Goal: Information Seeking & Learning: Learn about a topic

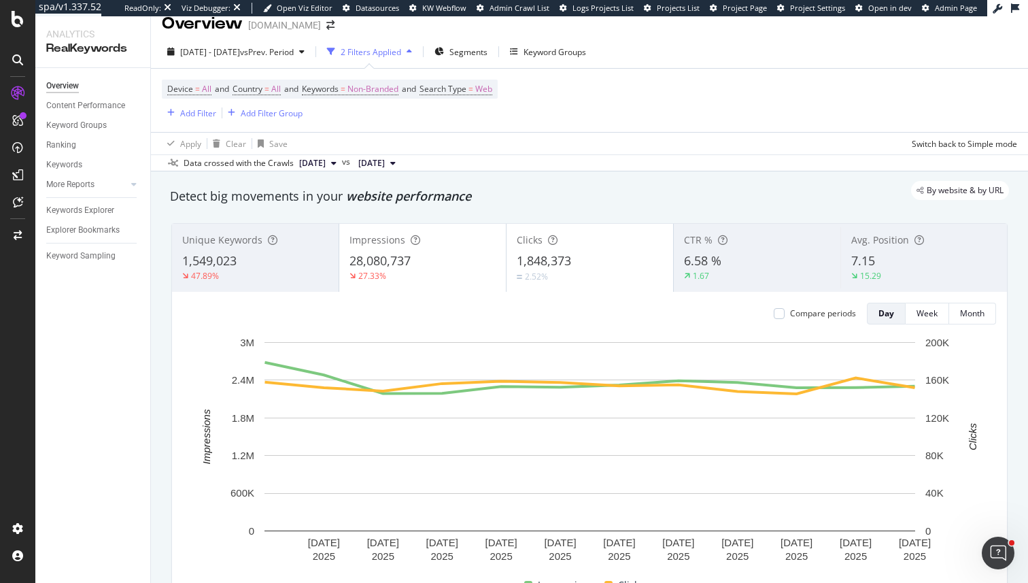
scroll to position [20, 0]
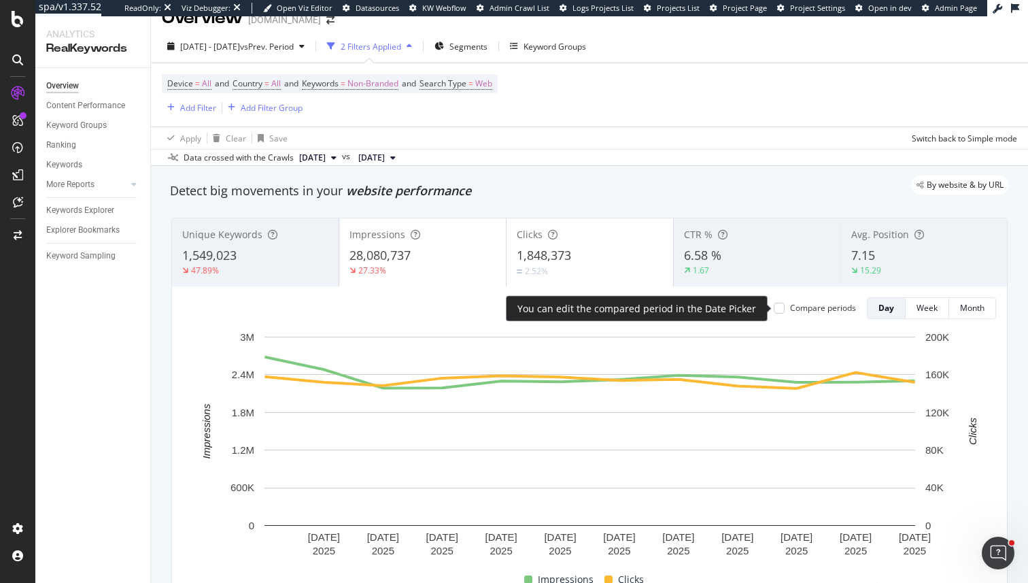
click at [794, 311] on div "Compare periods" at bounding box center [823, 308] width 66 height 12
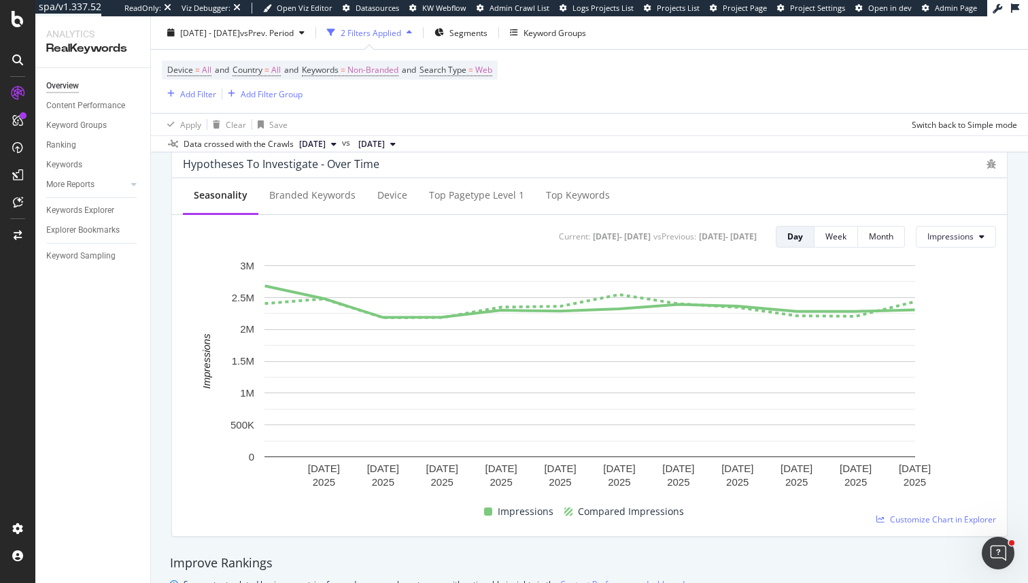
scroll to position [523, 0]
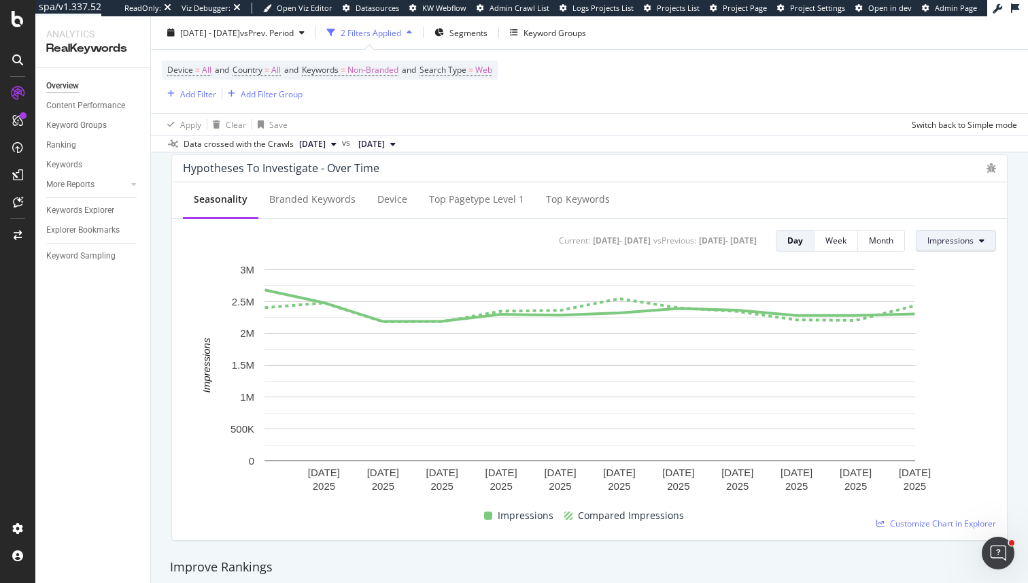
click at [922, 242] on button "Impressions" at bounding box center [956, 241] width 80 height 22
click at [941, 263] on span "Clicks" at bounding box center [960, 268] width 64 height 12
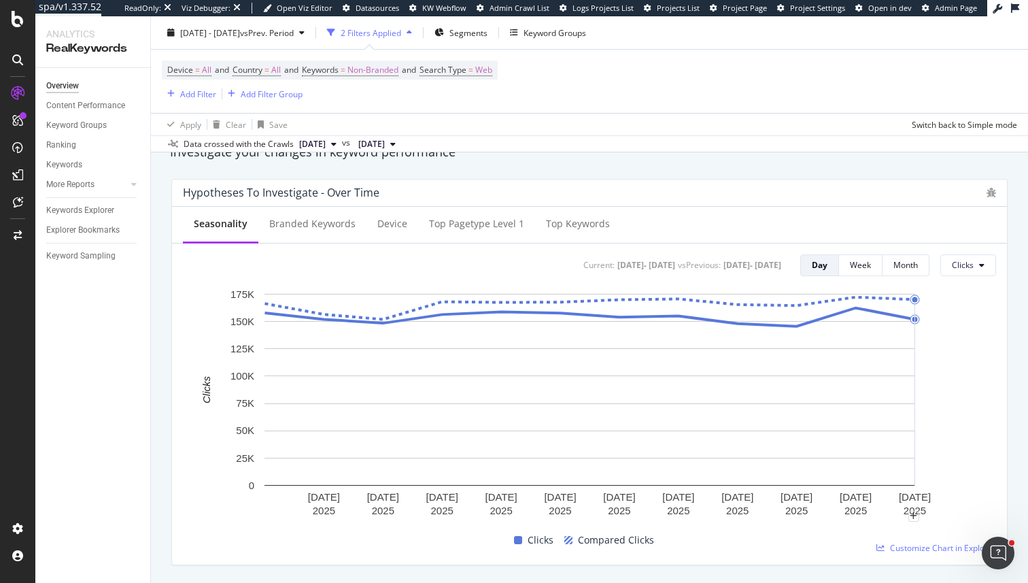
scroll to position [508, 0]
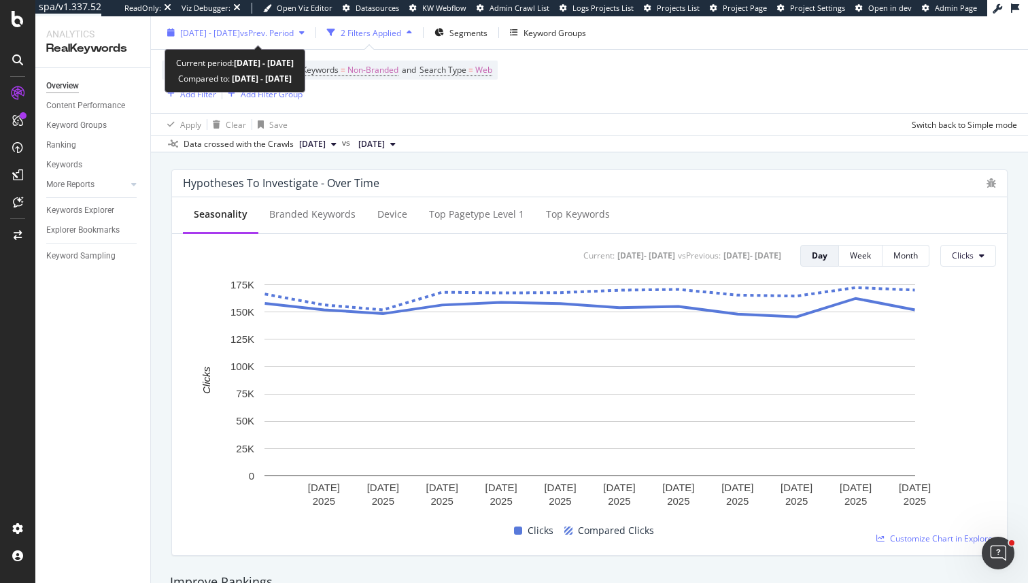
click at [219, 31] on span "2025 Sep. 11th - Sep. 22nd" at bounding box center [210, 33] width 60 height 12
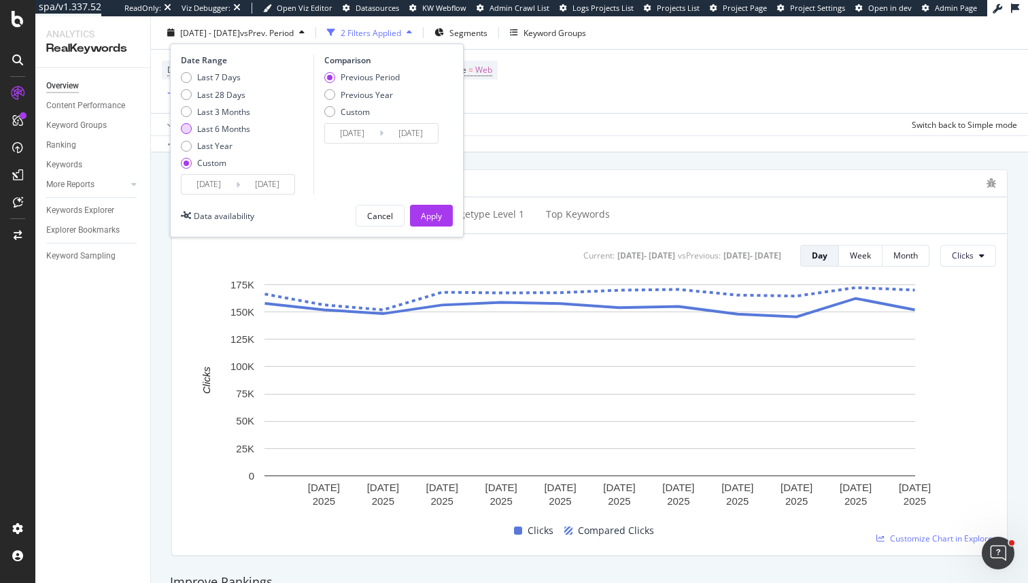
click at [223, 134] on div "Last 6 Months" at bounding box center [223, 129] width 53 height 12
type input "2025/03/29"
type input "2025/09/28"
type input "2024/09/25"
type input "2025/03/28"
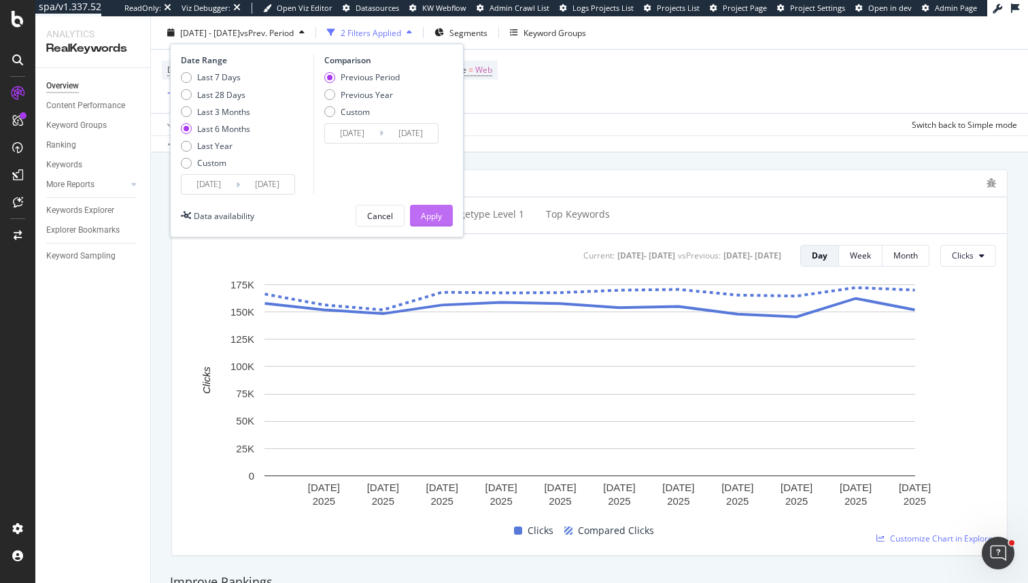
click at [435, 220] on div "Apply" at bounding box center [431, 215] width 21 height 12
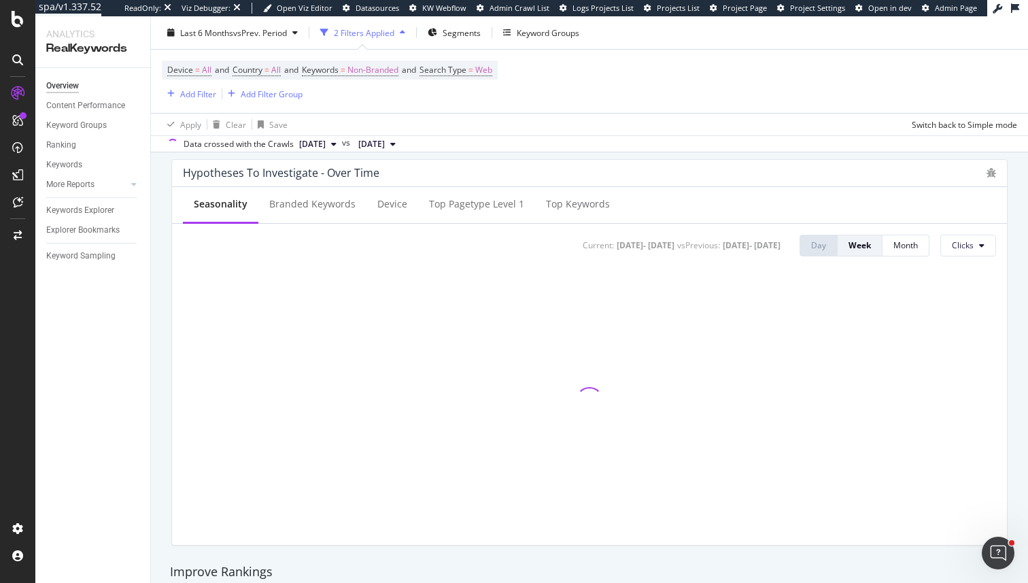
scroll to position [528, 0]
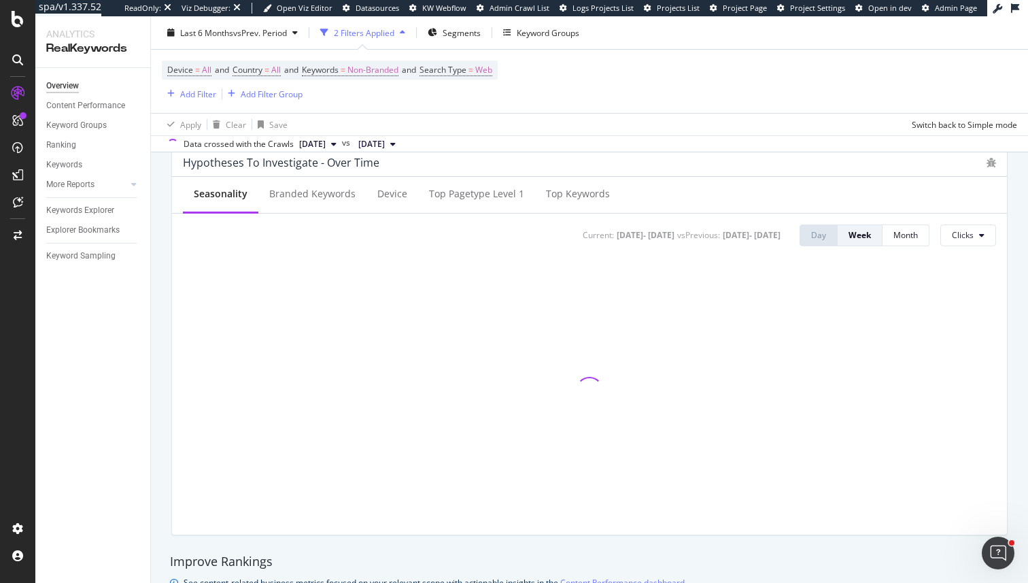
click at [617, 238] on div "2025 Mar. 29th - 2025 Sep. 28th" at bounding box center [646, 235] width 58 height 12
click at [583, 235] on div "Current:" at bounding box center [598, 235] width 31 height 12
drag, startPoint x: 468, startPoint y: 235, endPoint x: 775, endPoint y: 230, distance: 307.3
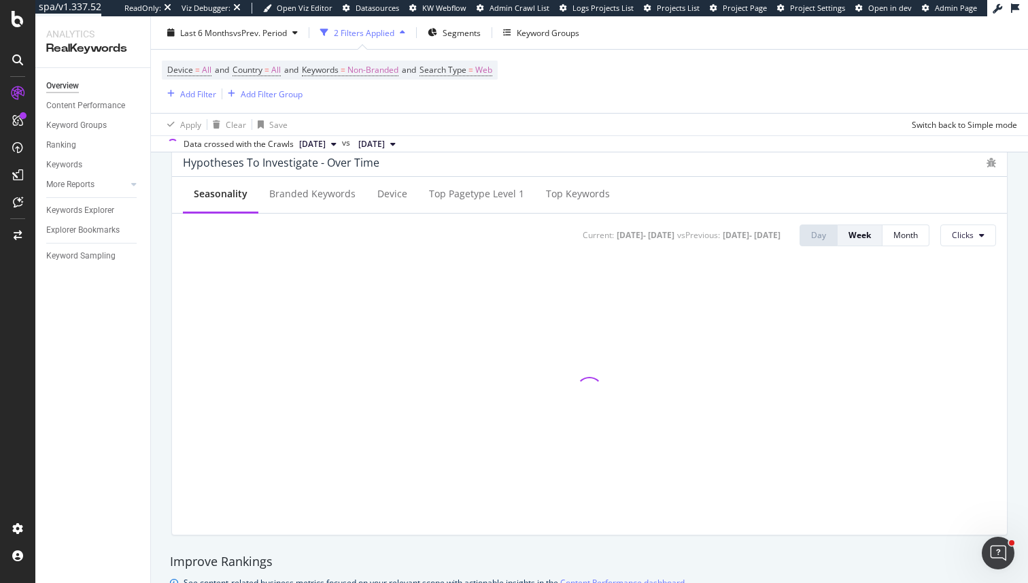
click at [775, 231] on div "Current: 2025 Mar. 29th - 2025 Sep. 28th vs Previous : 2024 Mar. 30th - 2024 Se…" at bounding box center [680, 235] width 201 height 12
click at [775, 230] on div "2024 Mar. 30th - 2024 Sep. 29th" at bounding box center [752, 235] width 58 height 12
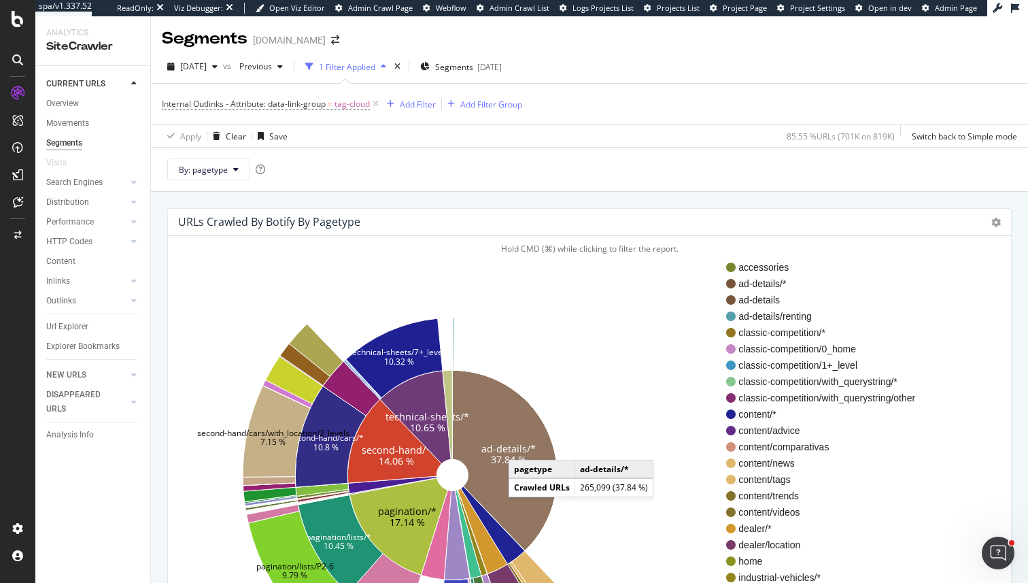
click at [521, 447] on text "ad-details/*" at bounding box center [508, 448] width 54 height 13
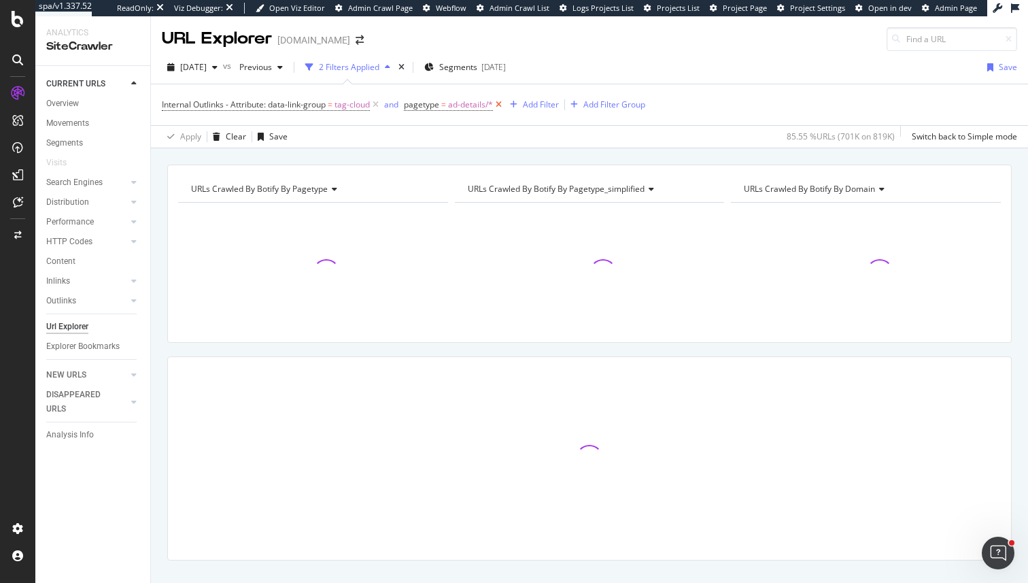
click at [500, 101] on icon at bounding box center [499, 105] width 12 height 14
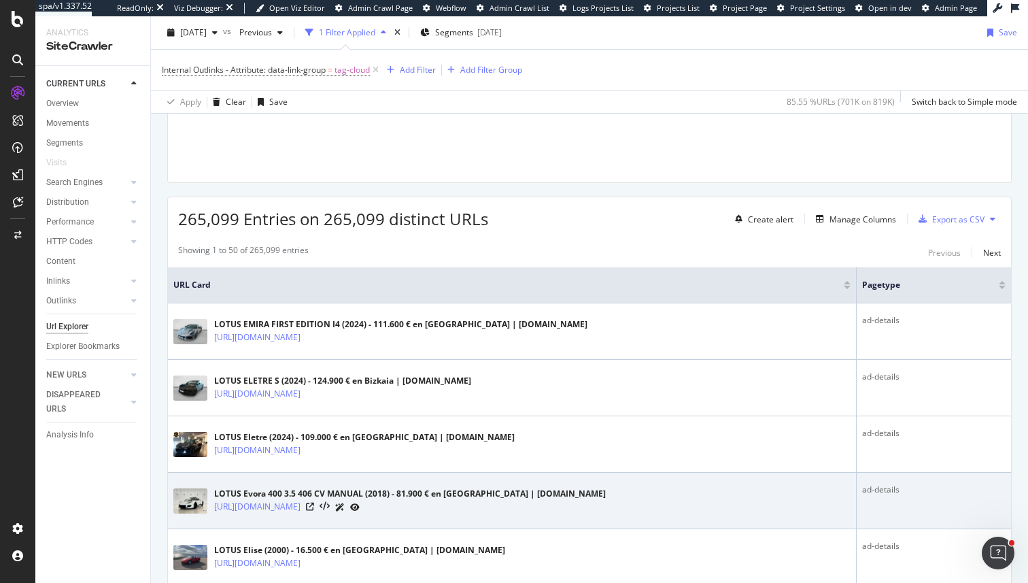
scroll to position [123, 0]
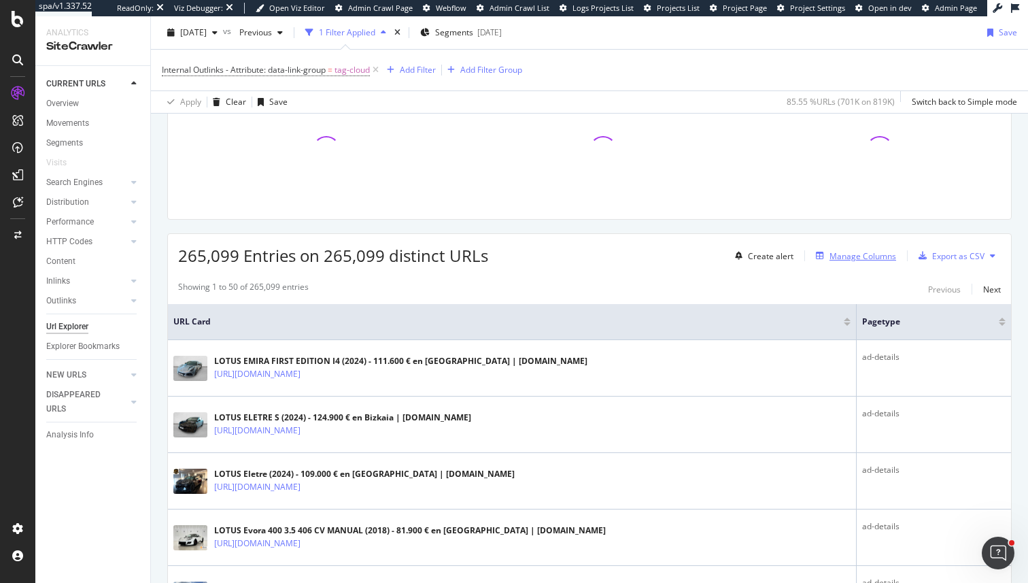
click at [870, 263] on button "Manage Columns" at bounding box center [853, 255] width 86 height 16
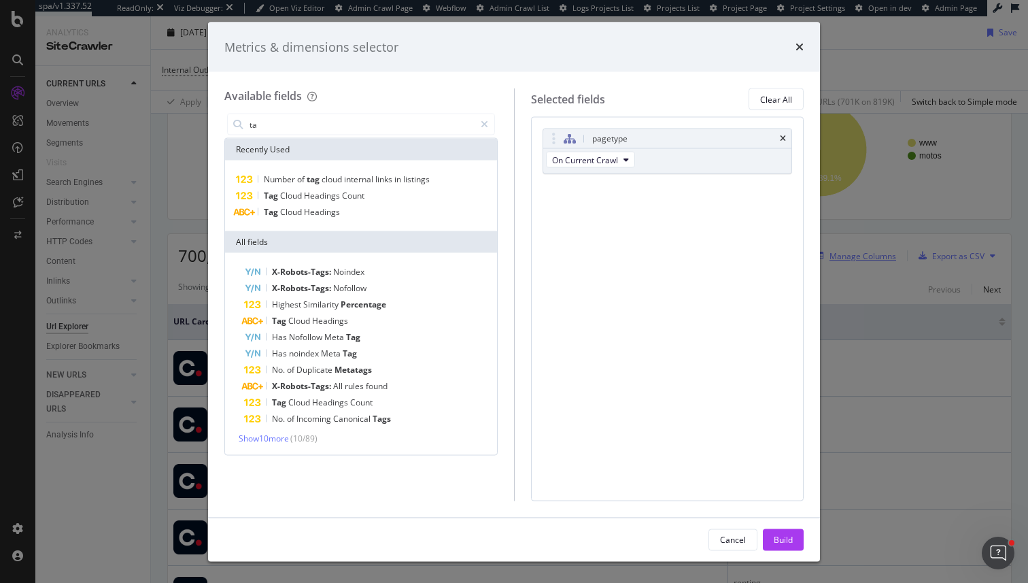
type input "t"
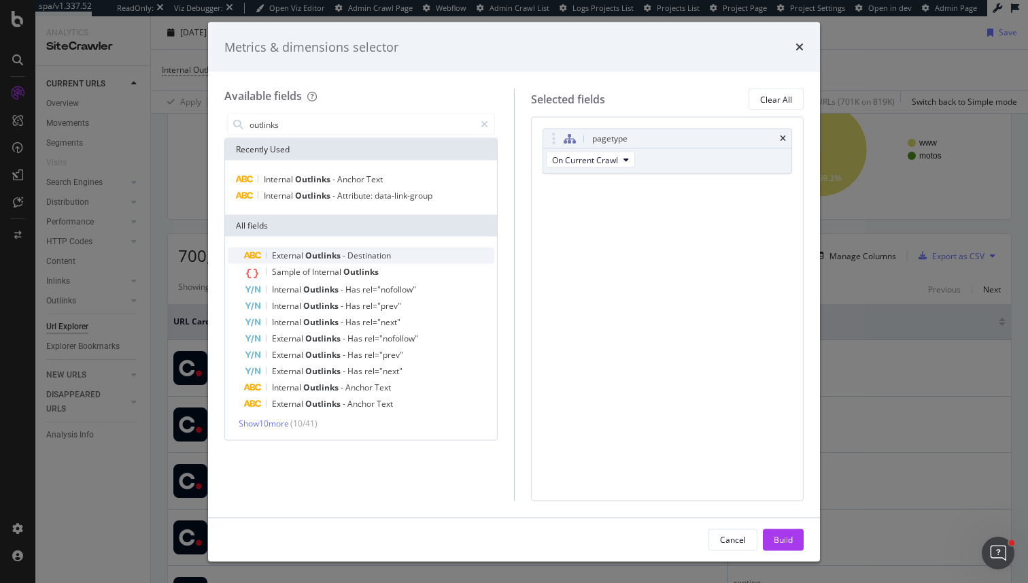
click at [356, 254] on span "Destination" at bounding box center [369, 255] width 44 height 12
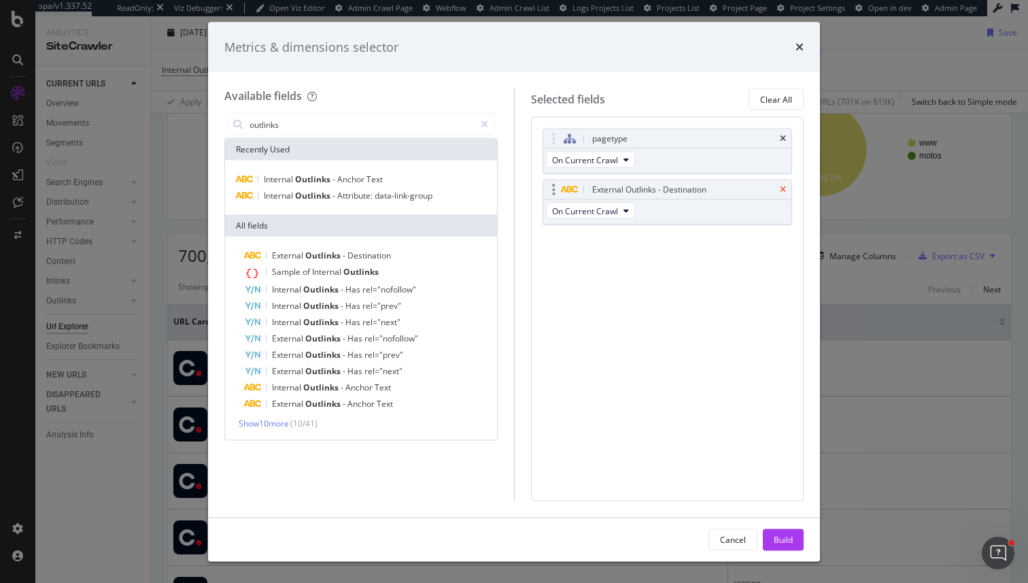
click at [784, 191] on icon "times" at bounding box center [783, 190] width 6 height 8
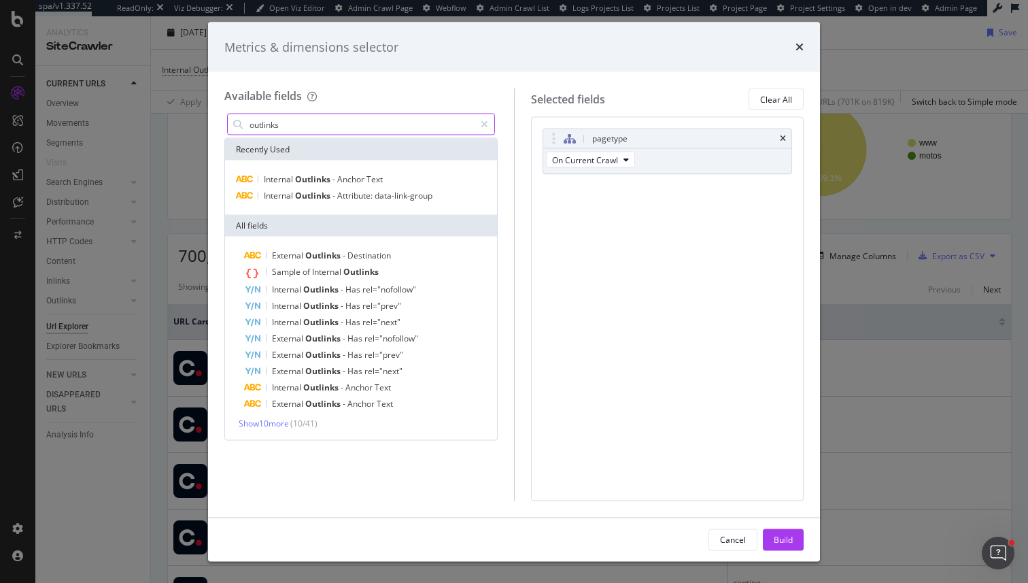
click at [326, 124] on input "outlinks" at bounding box center [361, 124] width 226 height 20
click at [326, 124] on input "d" at bounding box center [361, 124] width 226 height 20
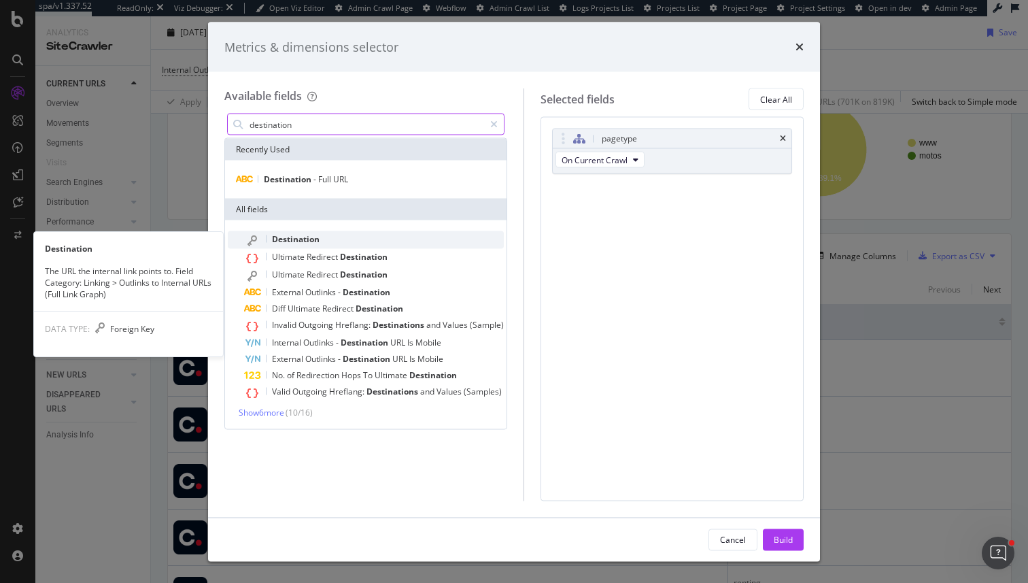
type input "destination"
click at [300, 239] on span "Destination" at bounding box center [296, 239] width 48 height 12
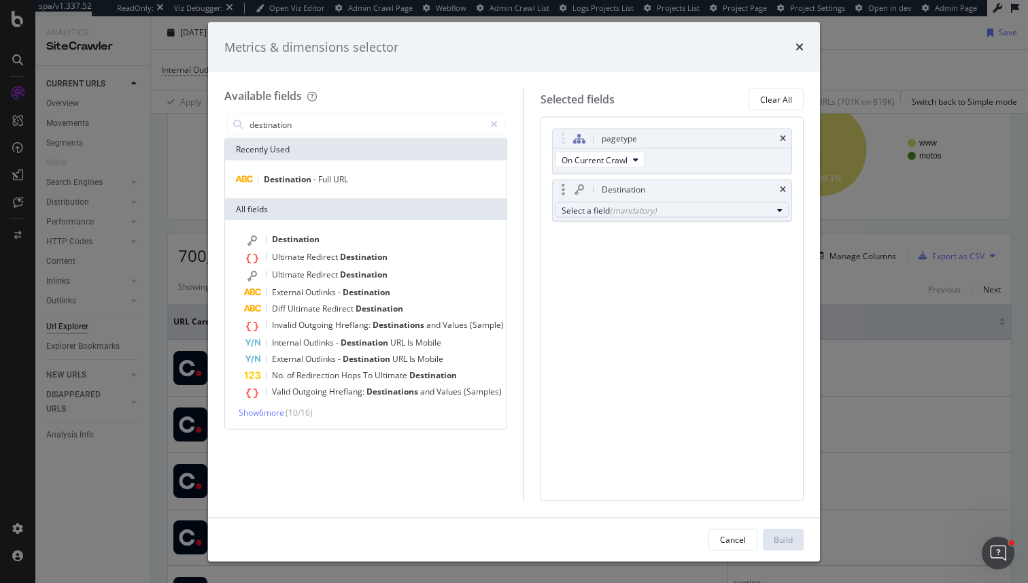
click at [625, 217] on button "Select a field (mandatory)" at bounding box center [671, 210] width 233 height 16
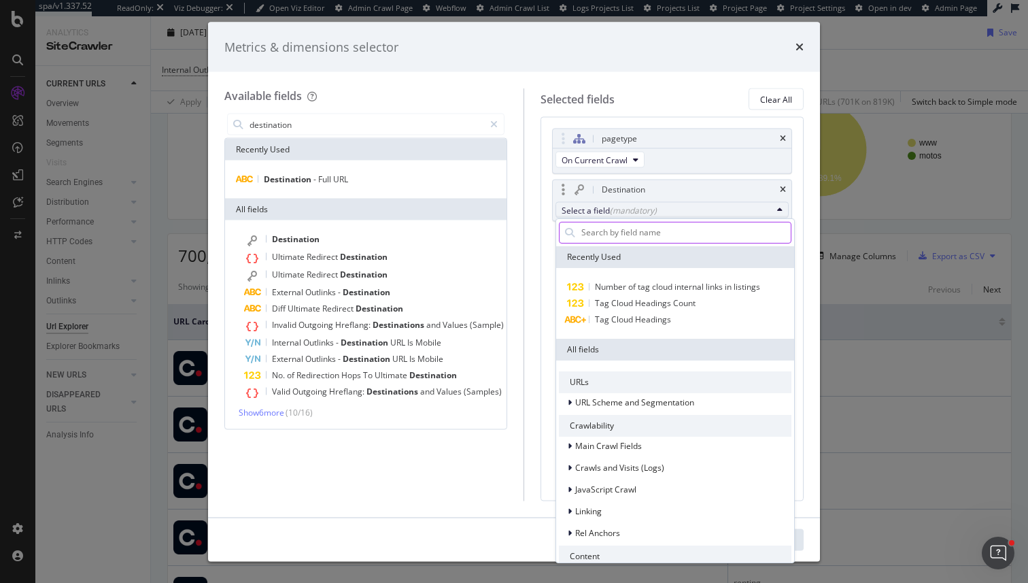
click at [634, 238] on input "modal" at bounding box center [685, 232] width 211 height 20
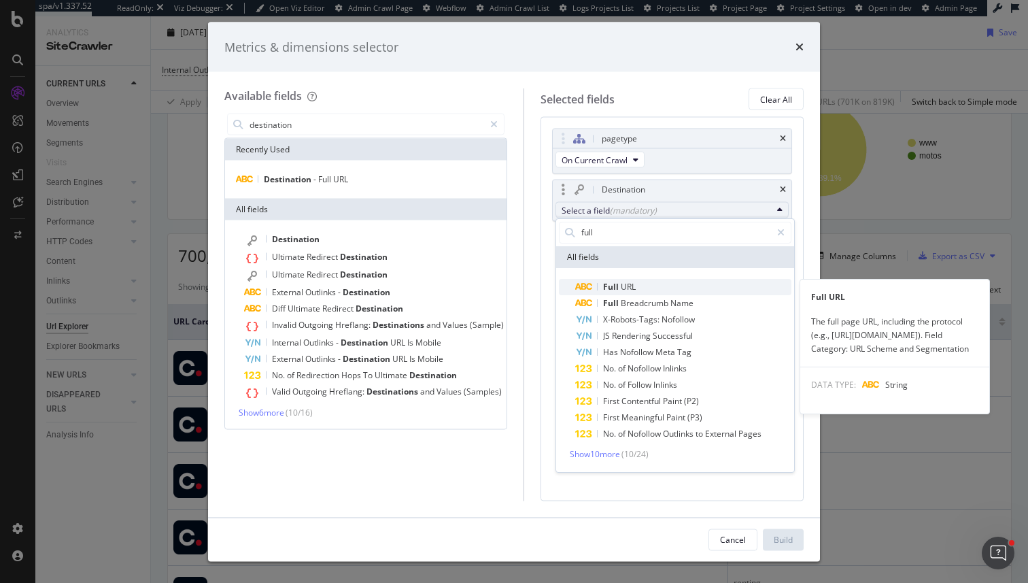
type input "full"
click at [641, 284] on span "Full URL" at bounding box center [683, 287] width 216 height 16
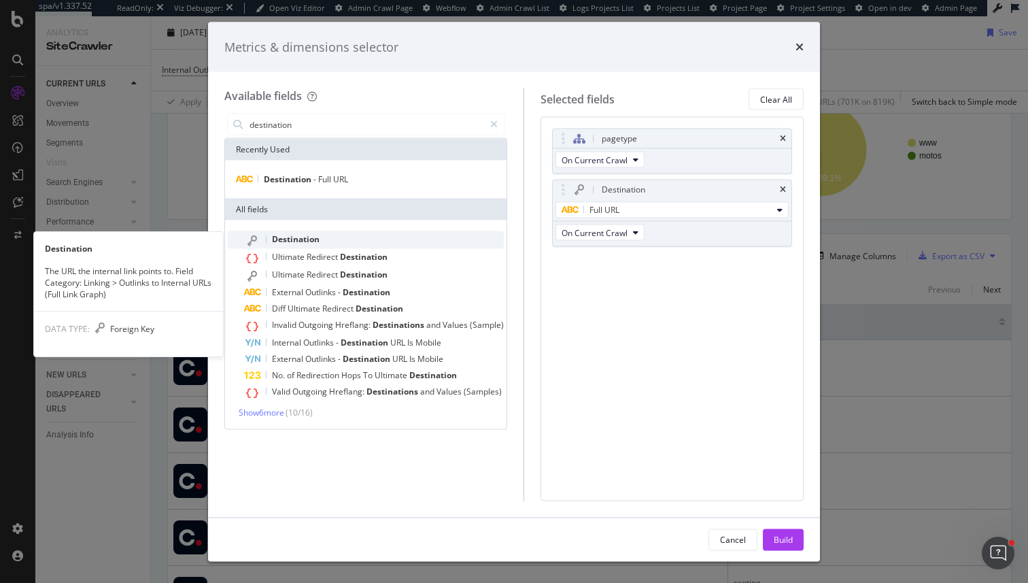
click at [390, 232] on div "Destination" at bounding box center [374, 240] width 260 height 18
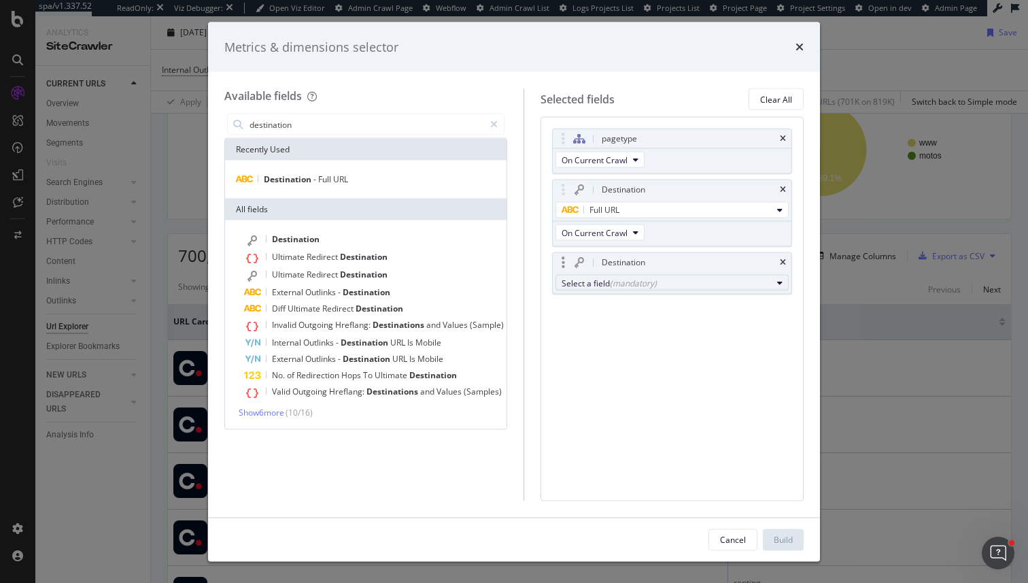
click at [625, 280] on div "(mandatory)" at bounding box center [633, 283] width 47 height 12
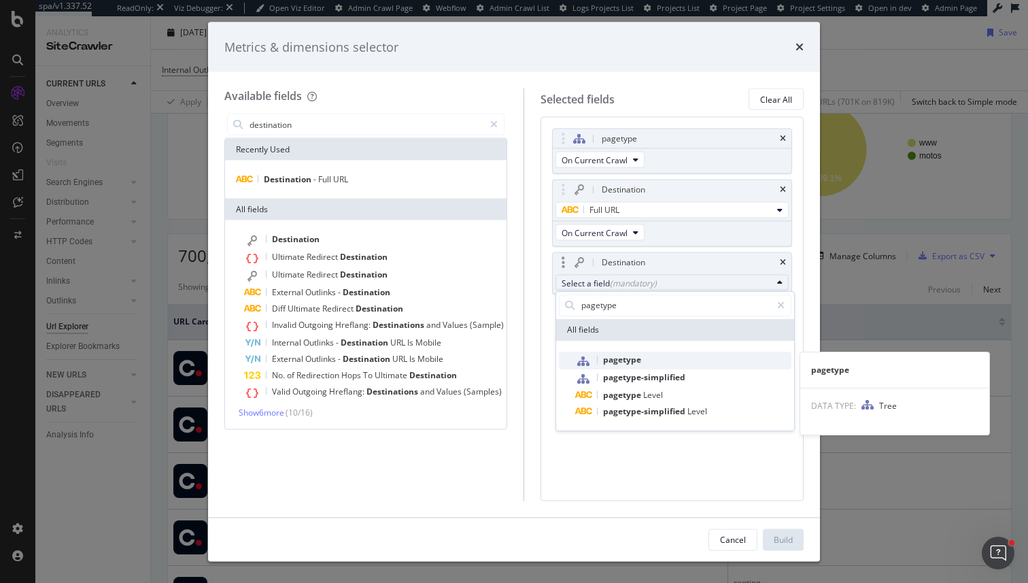
type input "pagetype"
click at [643, 359] on span "pagetype" at bounding box center [683, 360] width 216 height 18
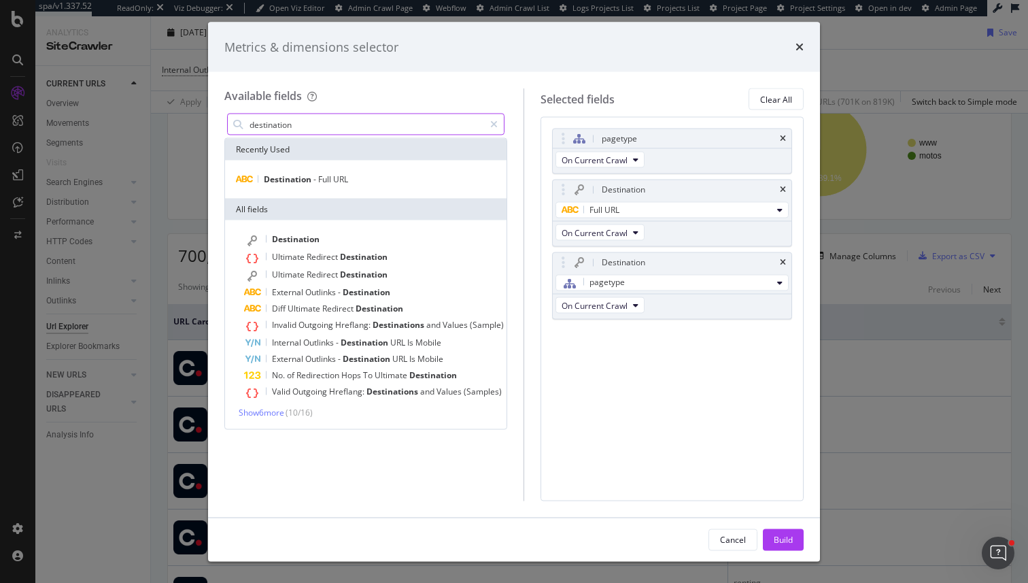
click at [334, 126] on input "destination" at bounding box center [366, 124] width 236 height 20
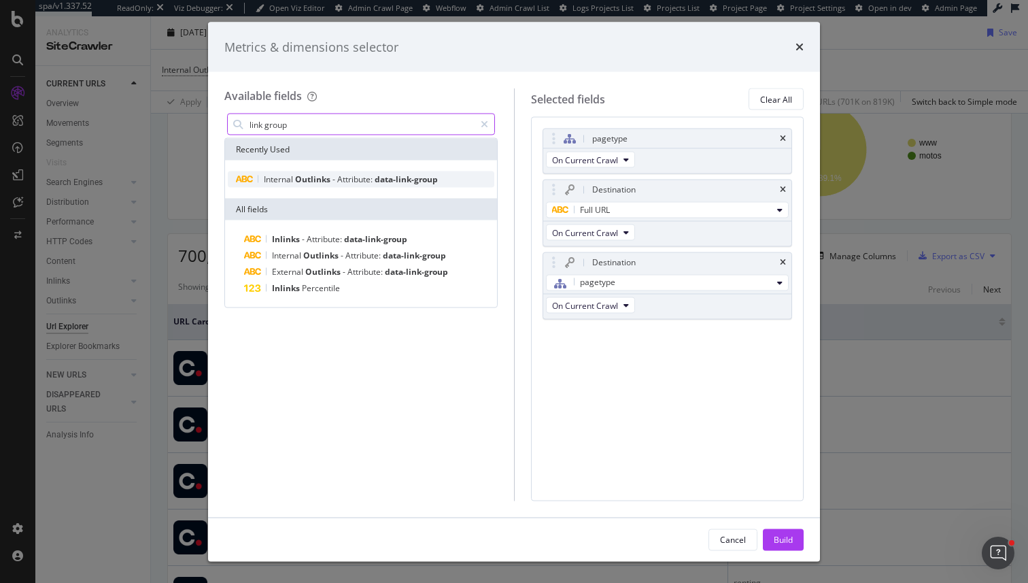
type input "link group"
click at [361, 178] on span "Attribute:" at bounding box center [355, 179] width 37 height 12
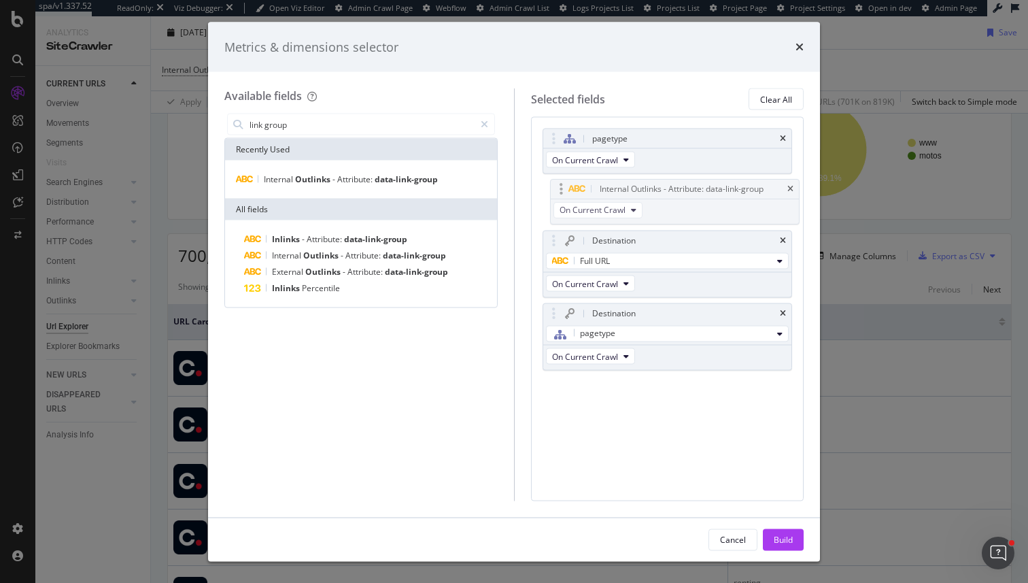
drag, startPoint x: 546, startPoint y: 334, endPoint x: 553, endPoint y: 187, distance: 147.0
click at [553, 187] on body "spa/v1.337.52 ReadOnly: Viz Debugger: Open Viz Editor Admin Crawl Page Webflow …" at bounding box center [514, 291] width 1028 height 583
click at [288, 124] on input "link group" at bounding box center [361, 124] width 226 height 20
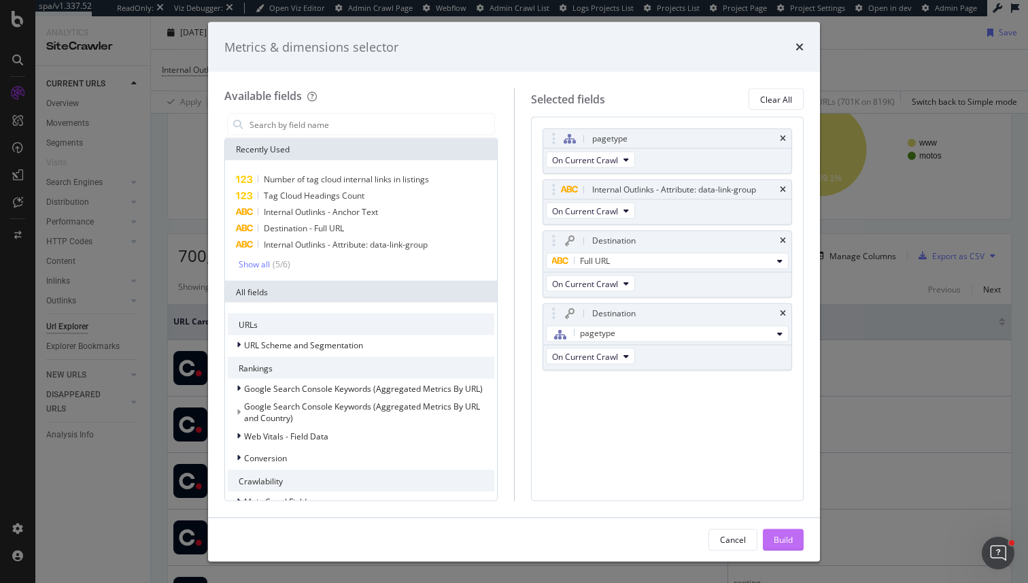
click at [783, 536] on div "Build" at bounding box center [783, 539] width 19 height 12
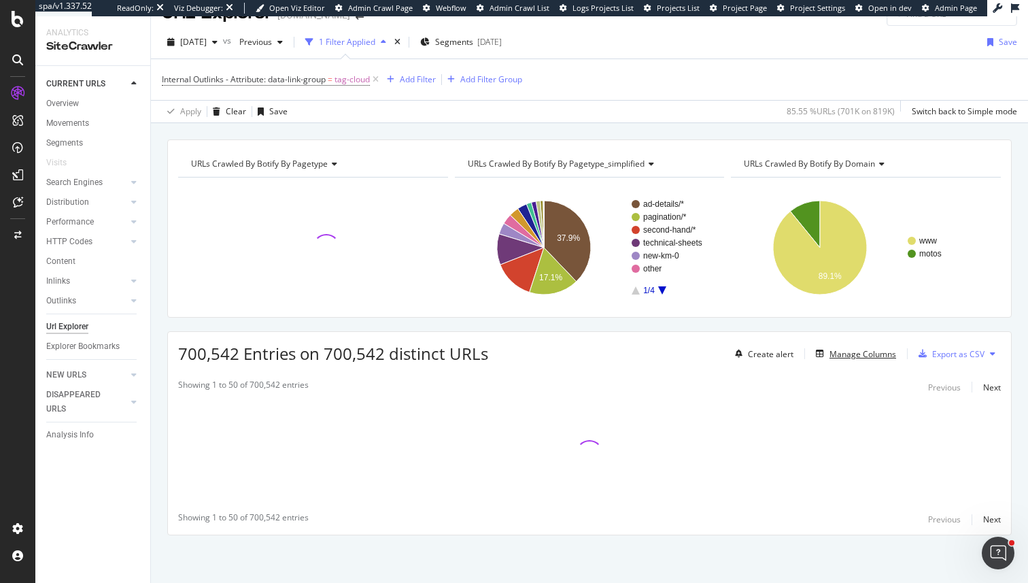
scroll to position [25, 0]
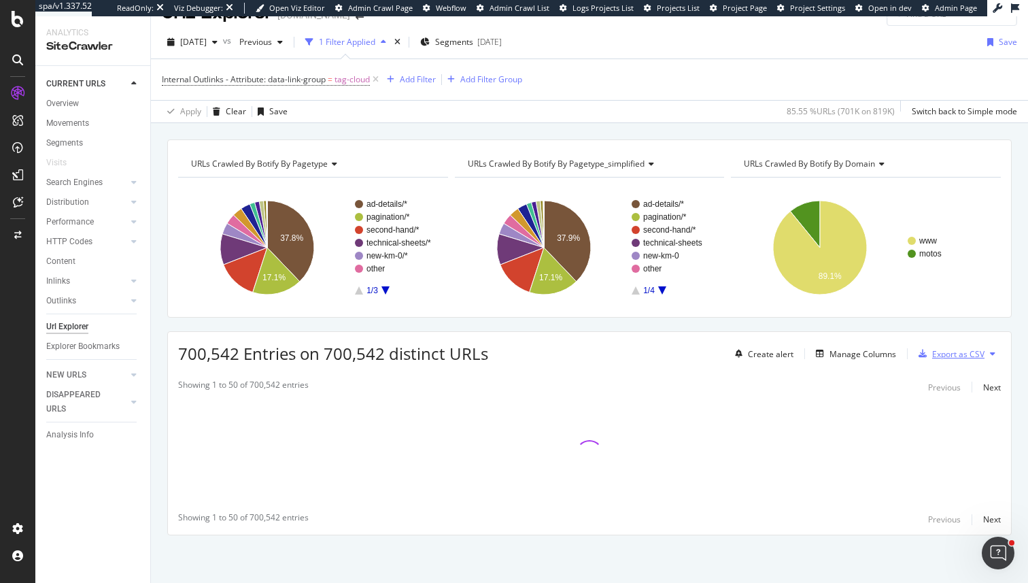
click at [980, 357] on div "Export as CSV" at bounding box center [958, 354] width 52 height 12
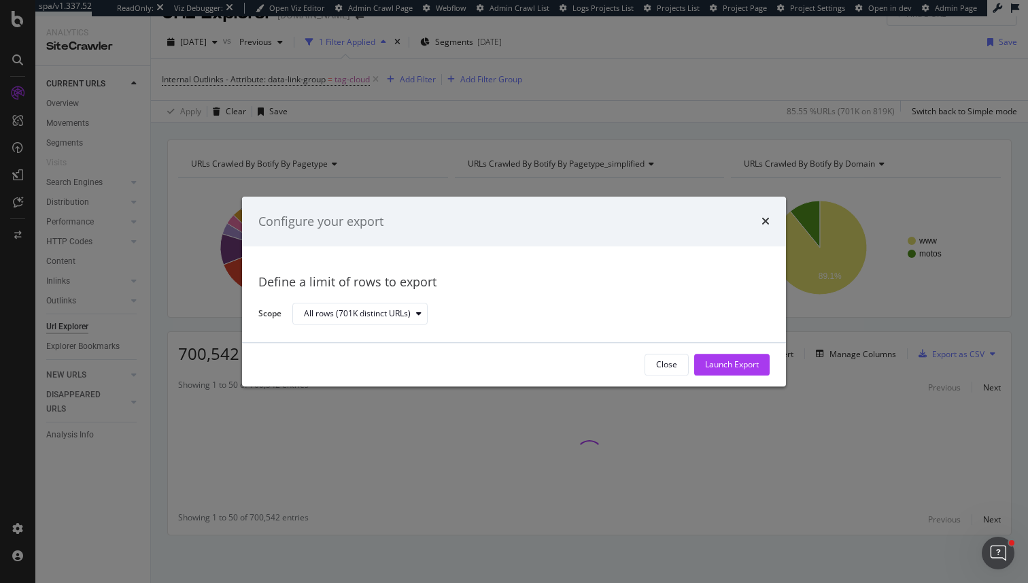
click at [759, 220] on div "Configure your export" at bounding box center [513, 222] width 511 height 18
click at [763, 221] on icon "times" at bounding box center [765, 221] width 8 height 11
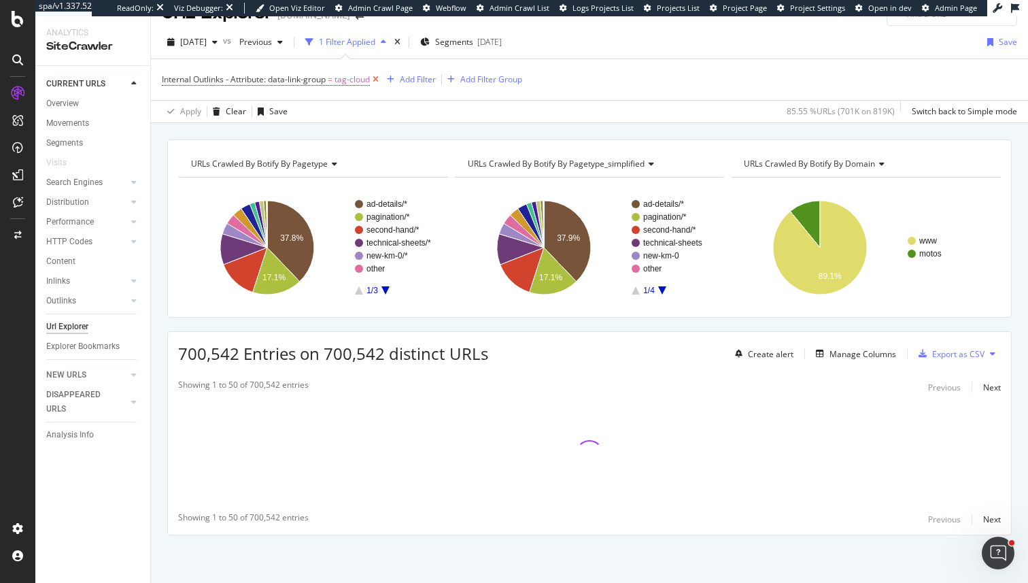
click at [379, 80] on icon at bounding box center [376, 80] width 12 height 14
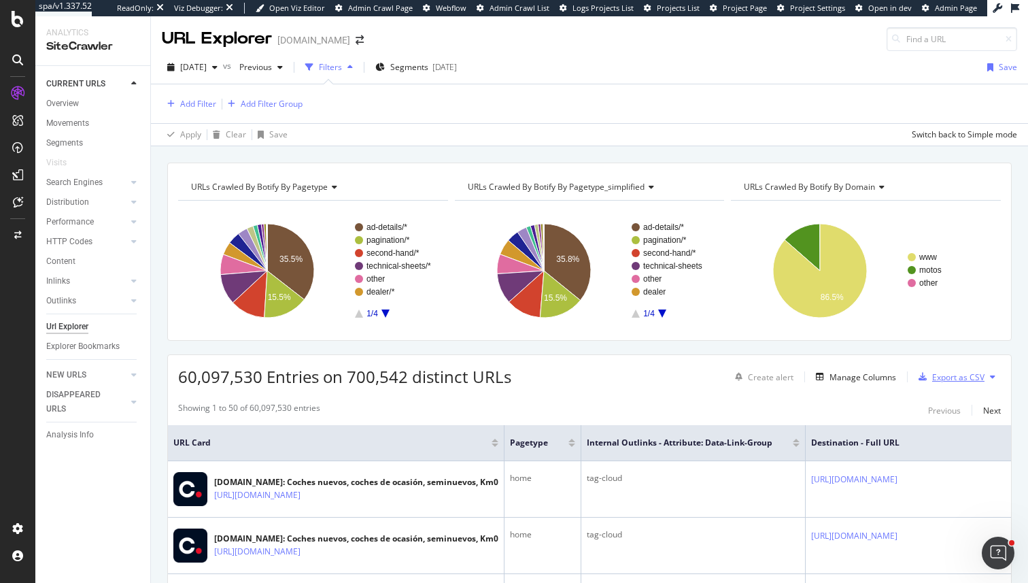
click at [977, 375] on div "Export as CSV" at bounding box center [958, 377] width 52 height 12
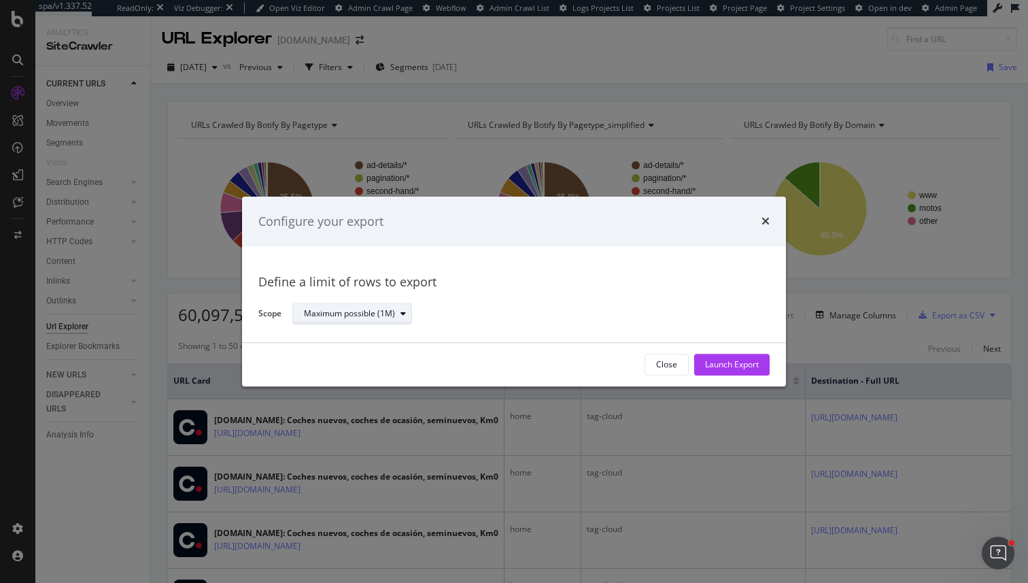
click at [326, 305] on div "Maximum possible (1M)" at bounding box center [357, 314] width 107 height 19
click at [352, 358] on div "Define a limit" at bounding box center [335, 359] width 50 height 12
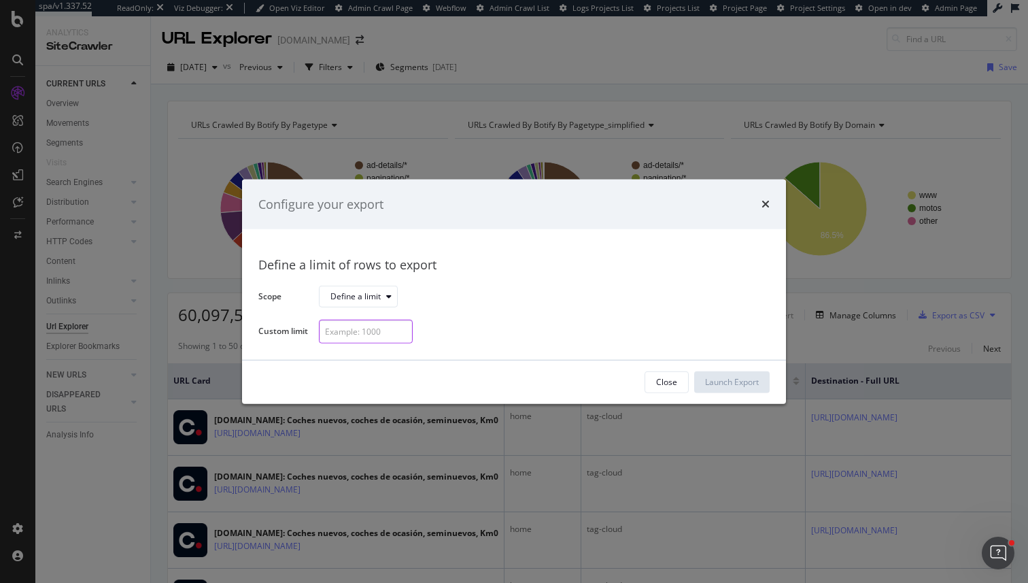
click at [341, 326] on input "modal" at bounding box center [366, 331] width 94 height 24
click at [759, 196] on div "Configure your export" at bounding box center [513, 204] width 511 height 18
click at [761, 203] on icon "times" at bounding box center [765, 203] width 8 height 11
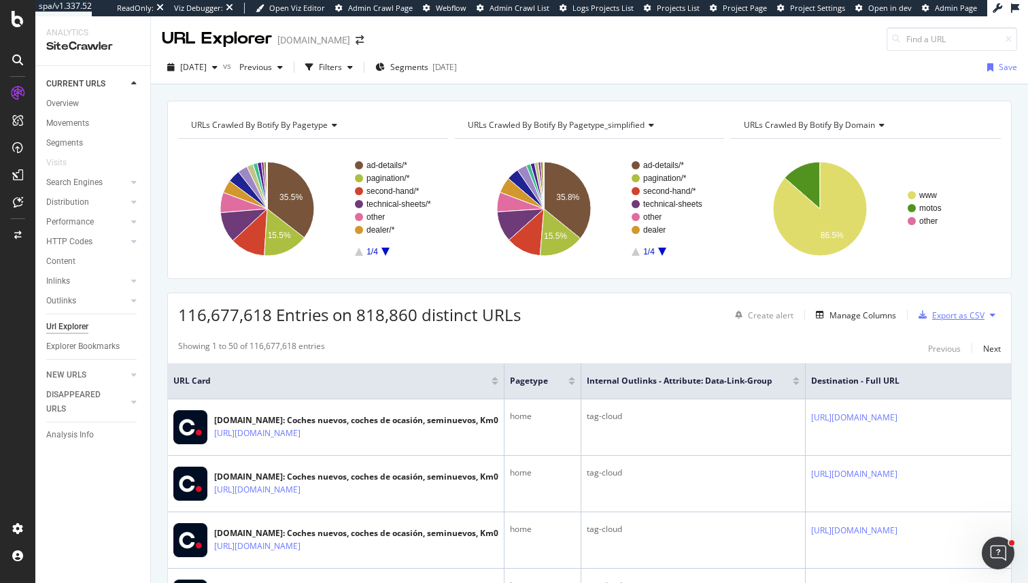
click at [953, 311] on div "Export as CSV" at bounding box center [958, 315] width 52 height 12
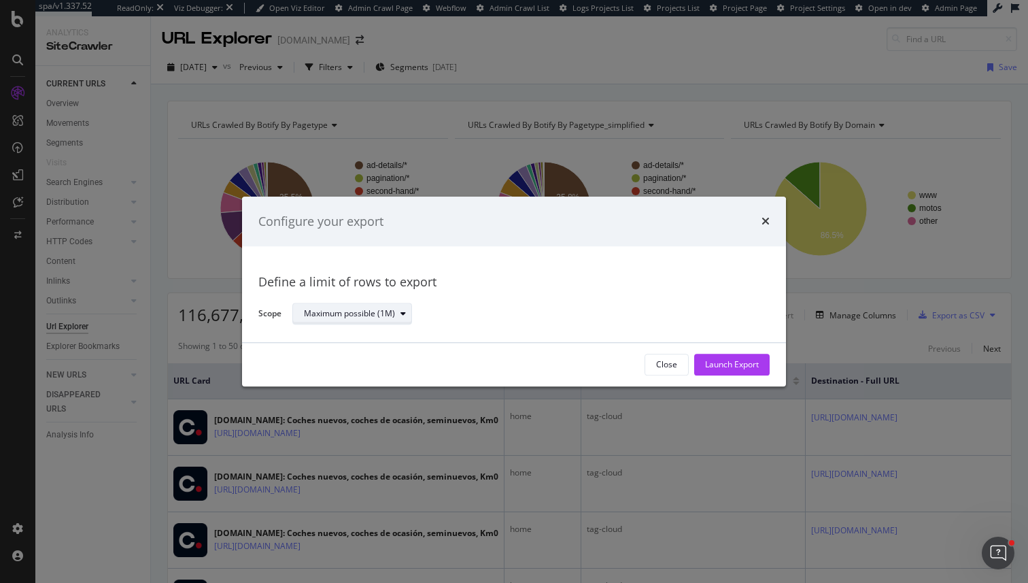
click at [375, 311] on div "Maximum possible (1M)" at bounding box center [349, 314] width 91 height 8
click at [357, 351] on div "Define a limit" at bounding box center [358, 359] width 119 height 17
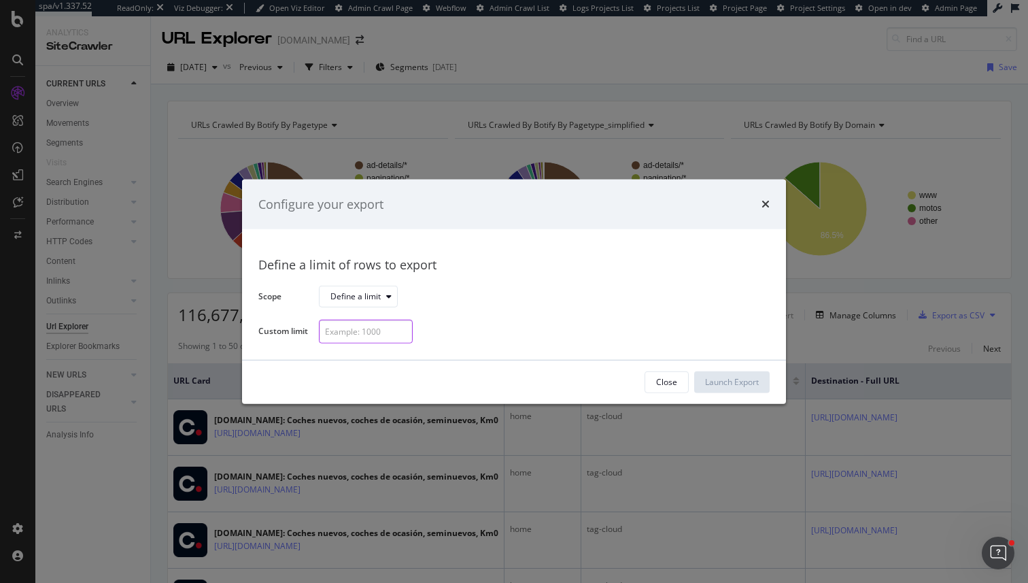
click at [358, 328] on input "modal" at bounding box center [366, 331] width 94 height 24
type input "5000"
click at [721, 378] on div "Launch Export" at bounding box center [732, 382] width 54 height 12
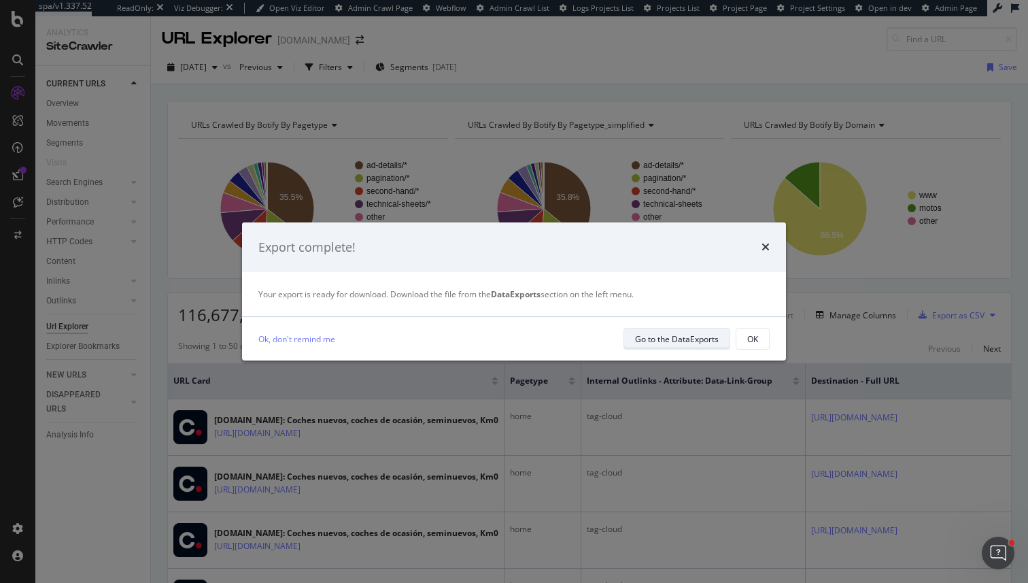
click at [696, 334] on div "Go to the DataExports" at bounding box center [677, 339] width 84 height 12
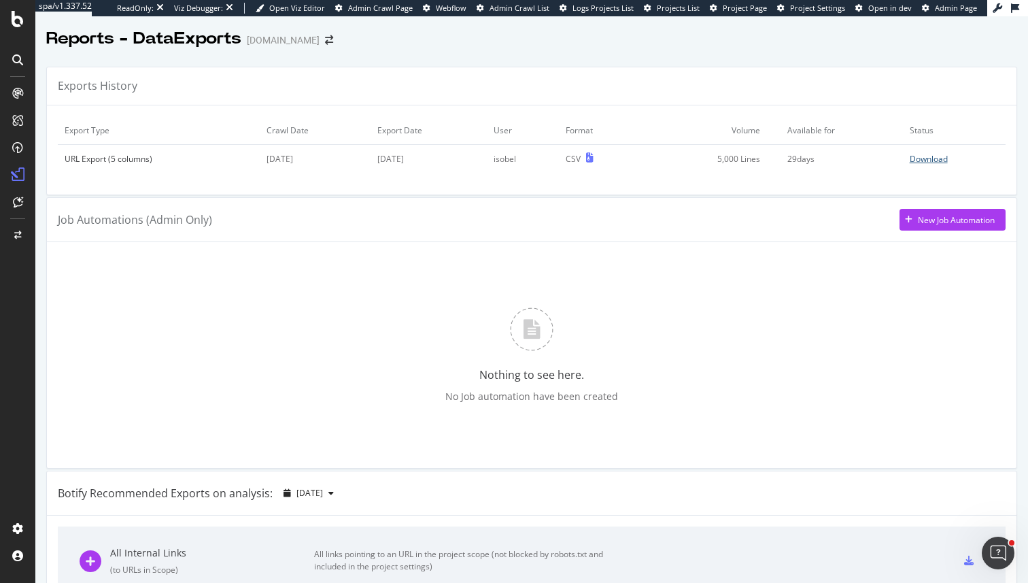
click at [942, 157] on div "Download" at bounding box center [929, 159] width 38 height 12
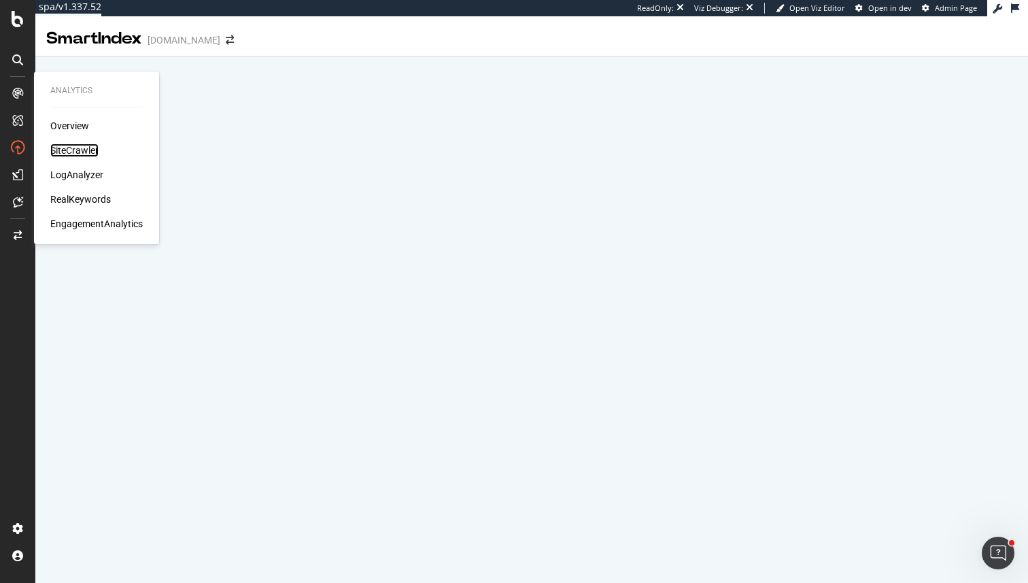
click at [86, 154] on div "SiteCrawler" at bounding box center [74, 150] width 48 height 14
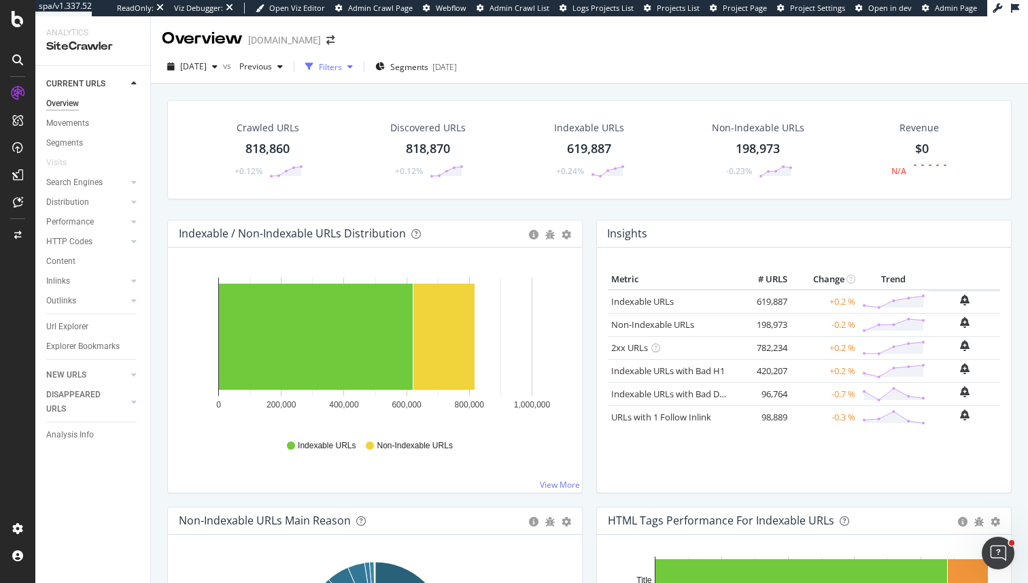
click at [342, 67] on div "Filters" at bounding box center [330, 67] width 23 height 12
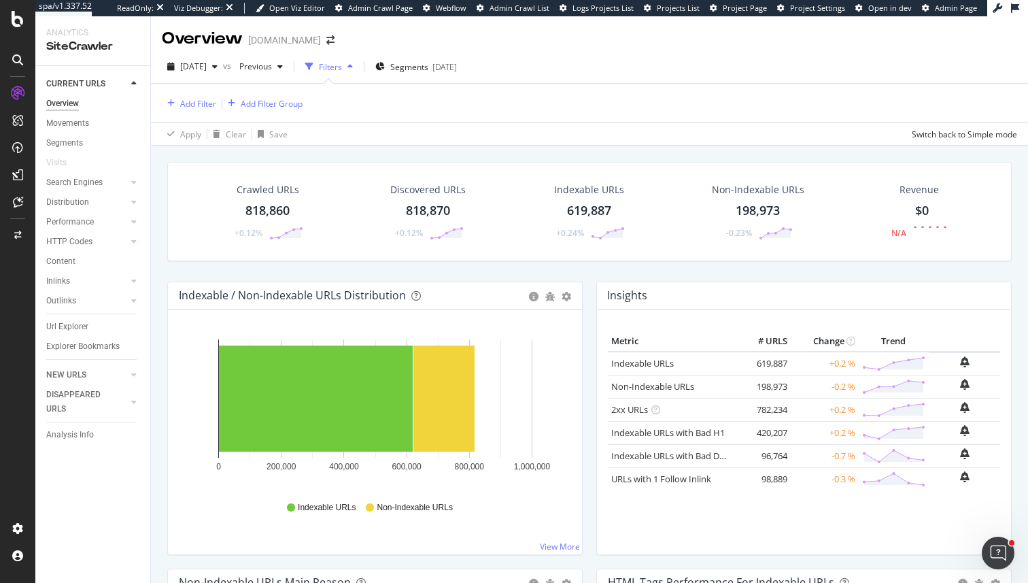
click at [192, 92] on div "Add Filter Add Filter Group" at bounding box center [589, 103] width 855 height 39
click at [192, 98] on div "Add Filter" at bounding box center [198, 104] width 36 height 12
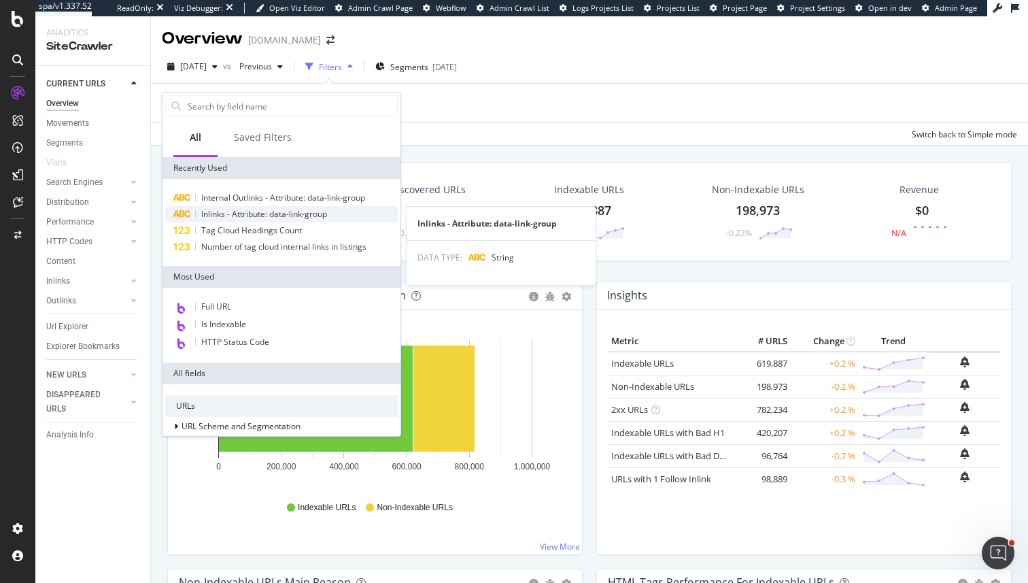
click at [303, 214] on span "Inlinks - Attribute: data-link-group" at bounding box center [264, 214] width 126 height 12
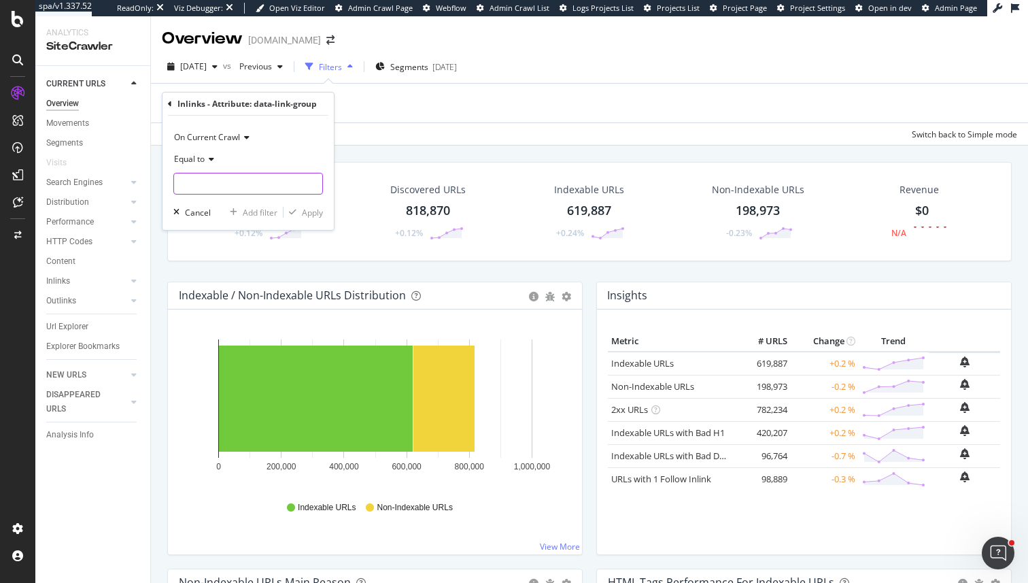
click at [276, 182] on input "text" at bounding box center [248, 184] width 148 height 22
click at [247, 203] on span "tag-cloud" at bounding box center [222, 202] width 90 height 12
type input "tag-cloud"
click at [298, 212] on div "button" at bounding box center [292, 212] width 18 height 8
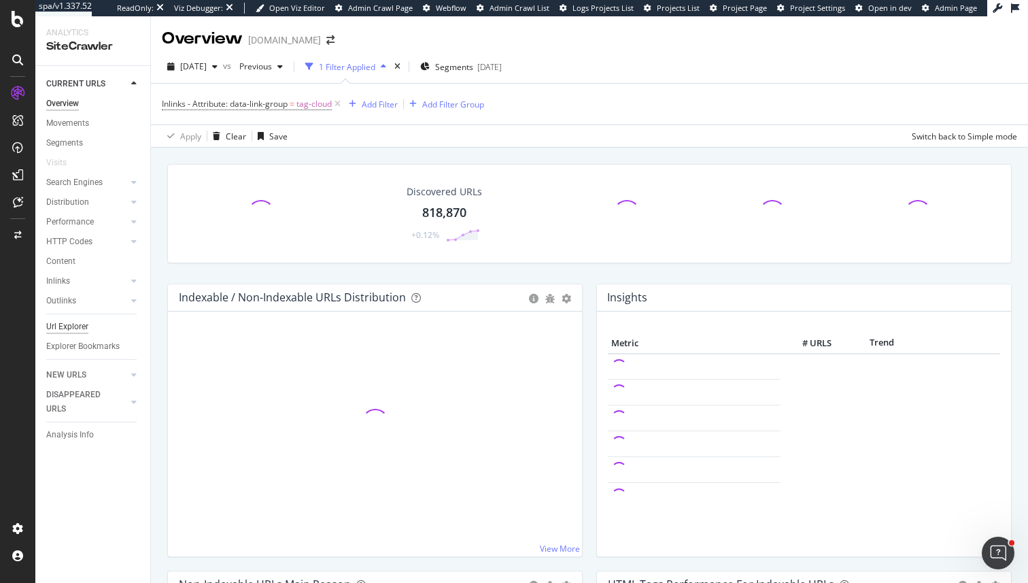
click at [74, 328] on div "Url Explorer" at bounding box center [67, 326] width 42 height 14
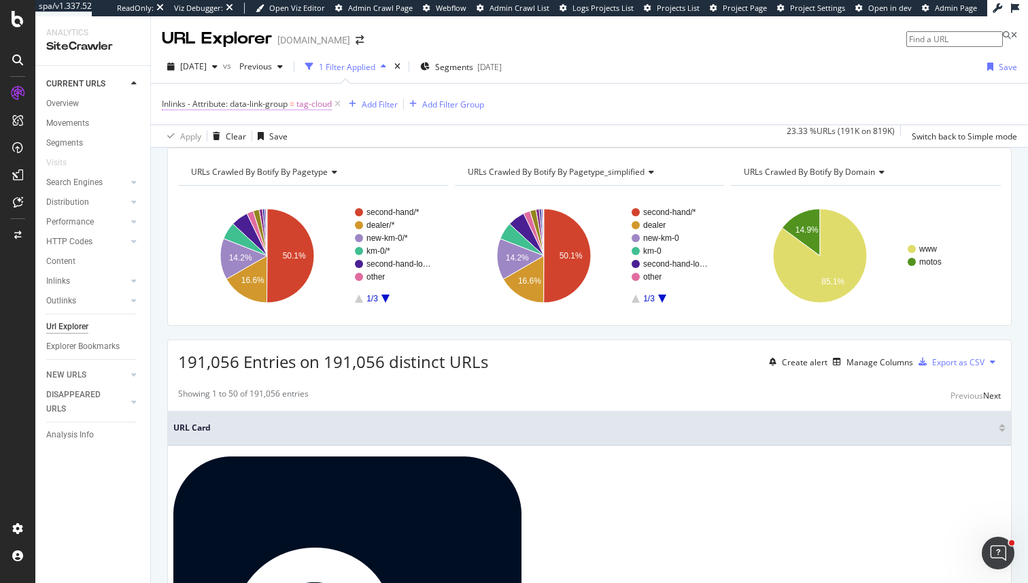
click at [243, 103] on span "Inlinks - Attribute: data-link-group" at bounding box center [225, 104] width 126 height 12
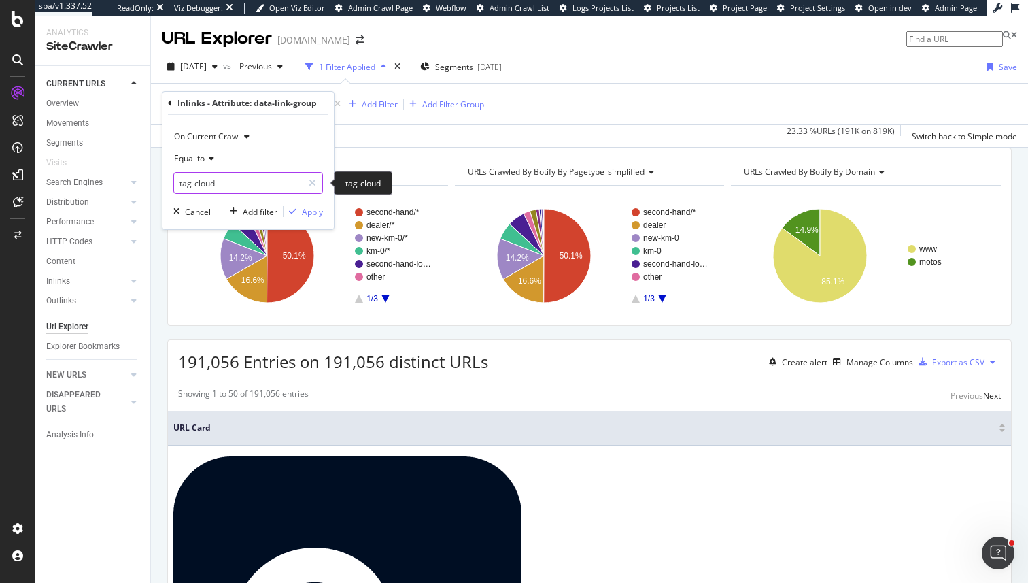
click at [218, 184] on input "tag-cloud" at bounding box center [238, 183] width 128 height 22
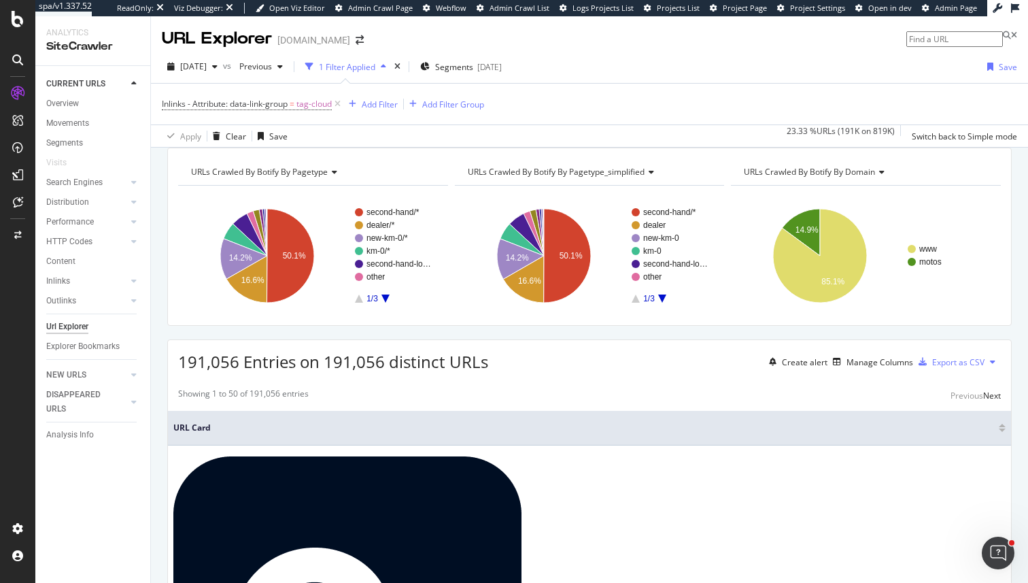
click at [551, 434] on span "URL Card" at bounding box center [584, 427] width 822 height 12
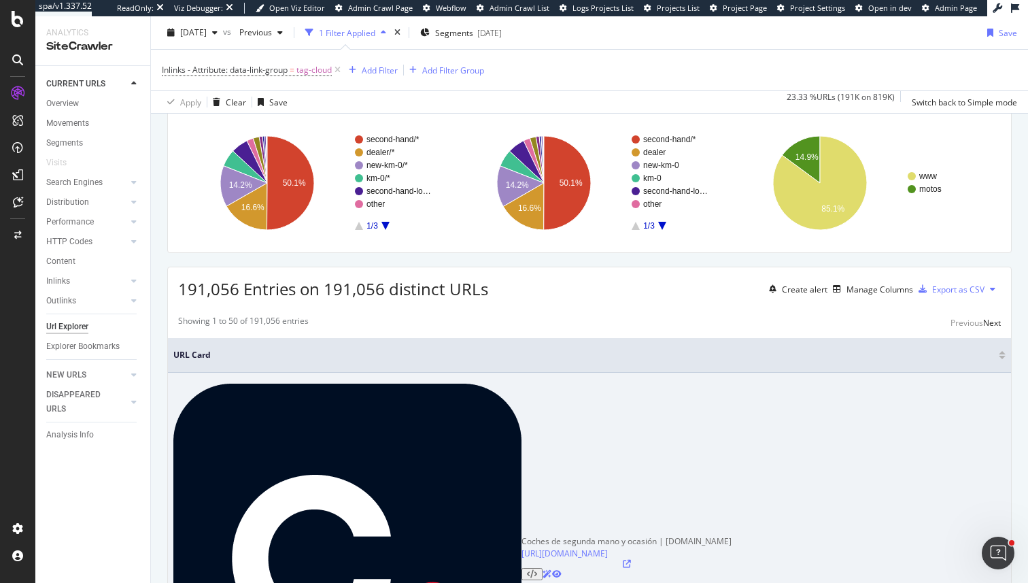
scroll to position [71, 0]
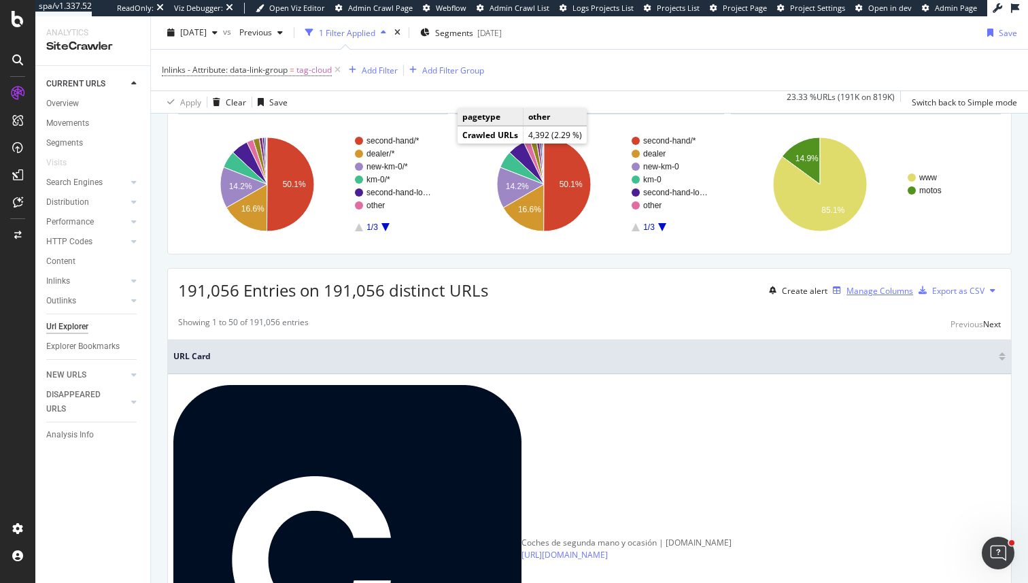
click at [850, 296] on div "Manage Columns" at bounding box center [879, 291] width 67 height 12
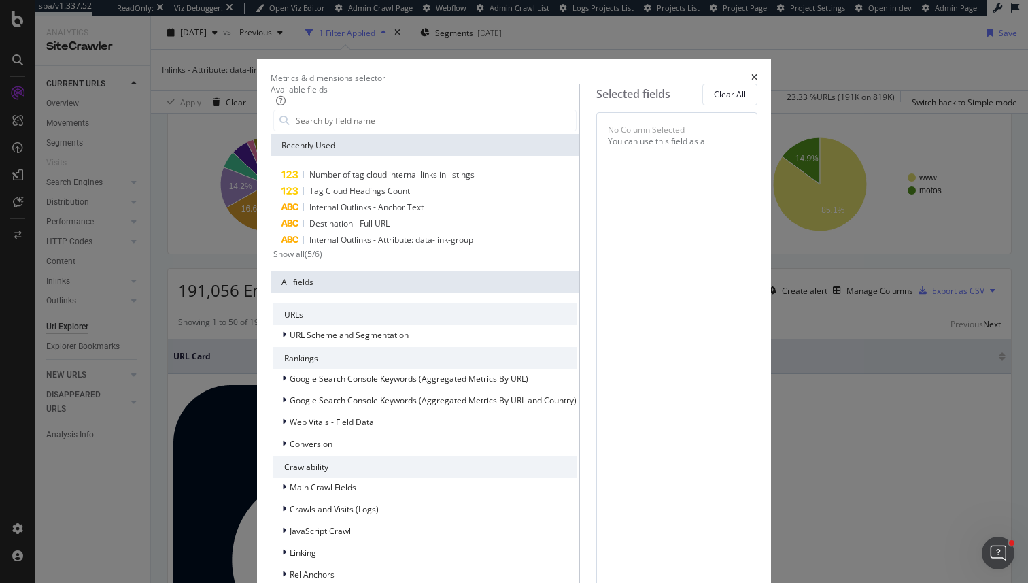
click at [757, 73] on icon "times" at bounding box center [754, 77] width 6 height 8
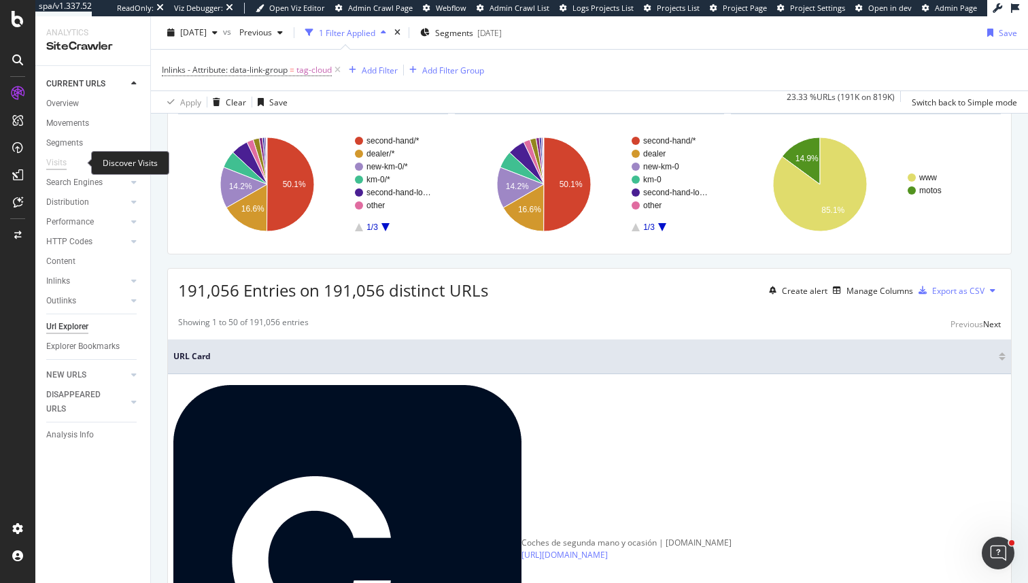
click at [62, 158] on div "Visits" at bounding box center [56, 163] width 20 height 14
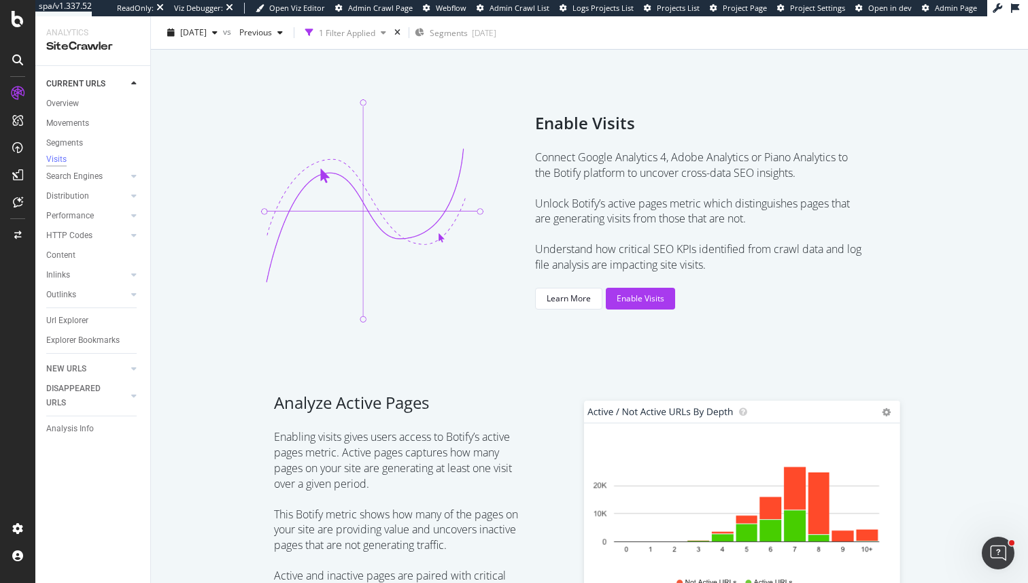
scroll to position [85, 0]
click at [642, 309] on div "Enable Visits Connect Google Analytics 4, Adobe Analytics or Piano Analytics to…" at bounding box center [589, 209] width 844 height 292
click at [639, 294] on div "Enable Visits" at bounding box center [641, 297] width 48 height 12
click at [54, 99] on div "Overview" at bounding box center [62, 104] width 33 height 14
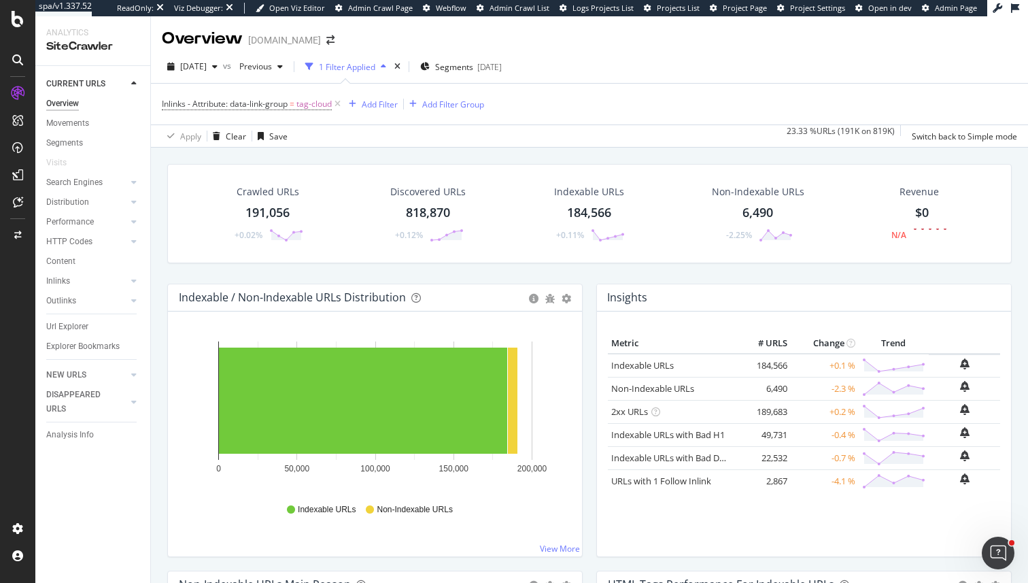
click at [72, 318] on div "Url Explorer" at bounding box center [98, 327] width 104 height 20
click at [75, 332] on div "Url Explorer" at bounding box center [67, 326] width 42 height 14
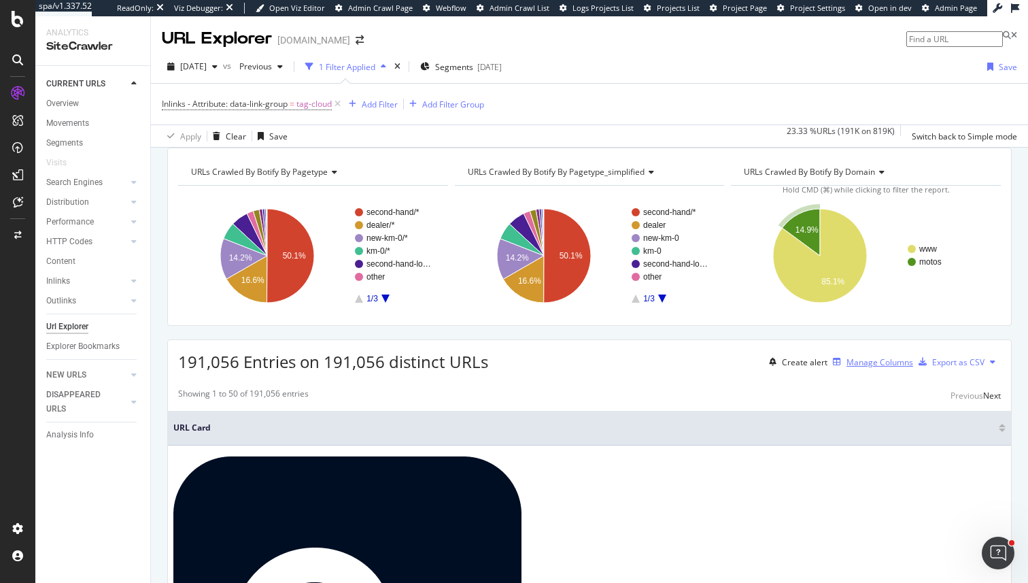
click at [846, 368] on div "Manage Columns" at bounding box center [879, 362] width 67 height 12
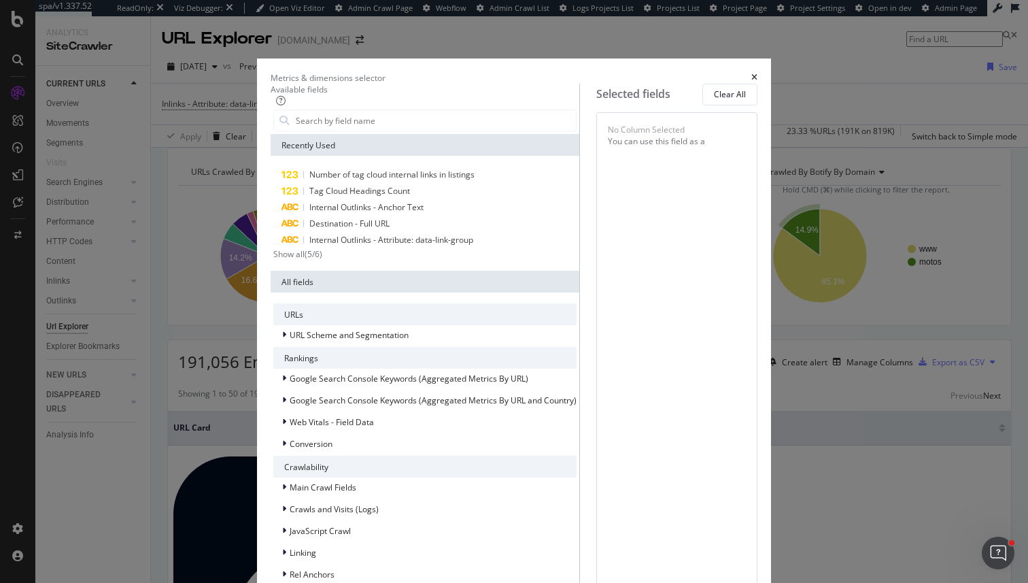
scroll to position [92, 0]
click at [313, 373] on span "Google Search Console Keywords (Aggregated Metrics By URL)" at bounding box center [409, 379] width 239 height 12
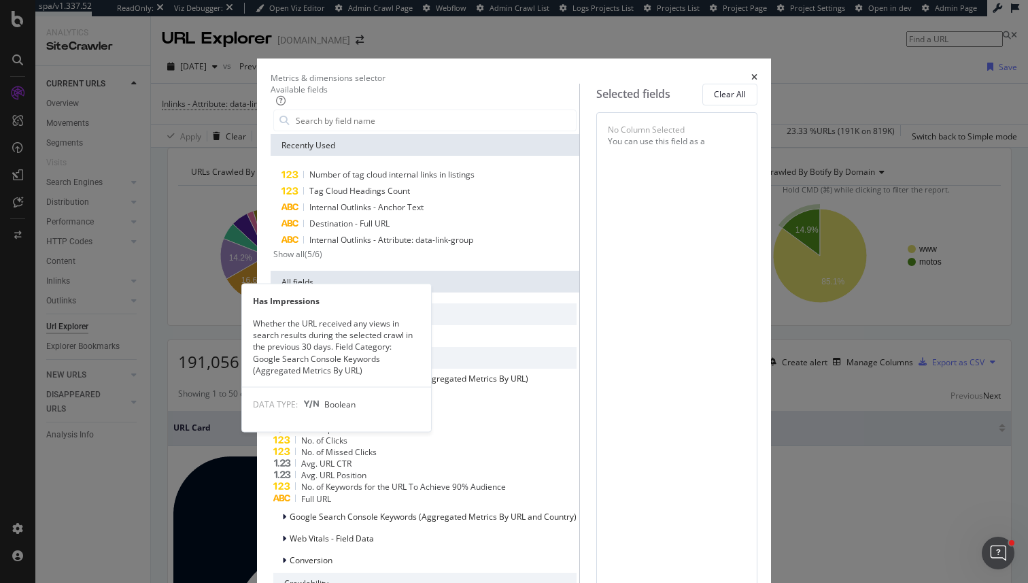
scroll to position [141, 0]
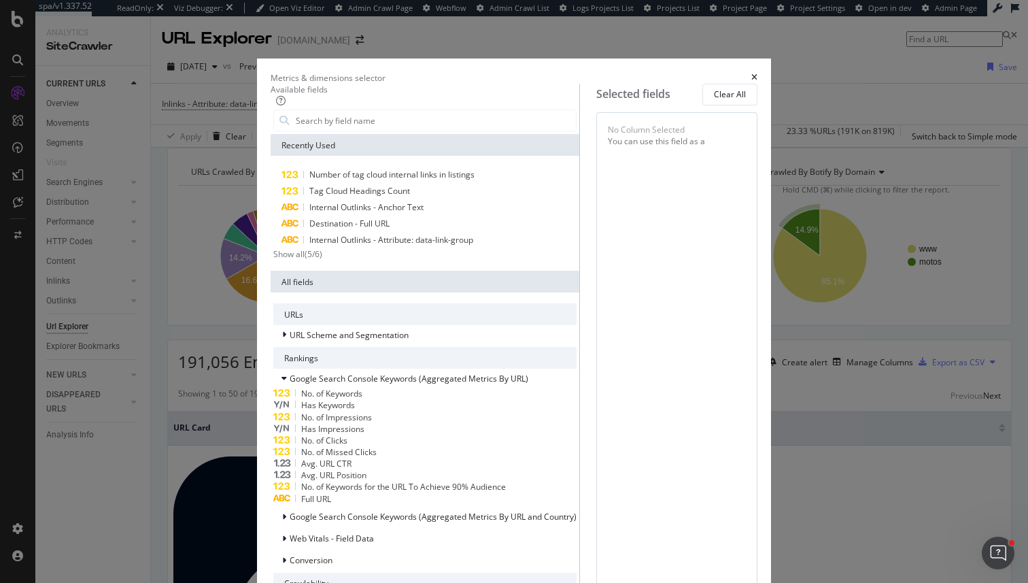
click at [860, 512] on div "Metrics & dimensions selector Available fields Recently Used Number of tag clou…" at bounding box center [514, 291] width 1028 height 583
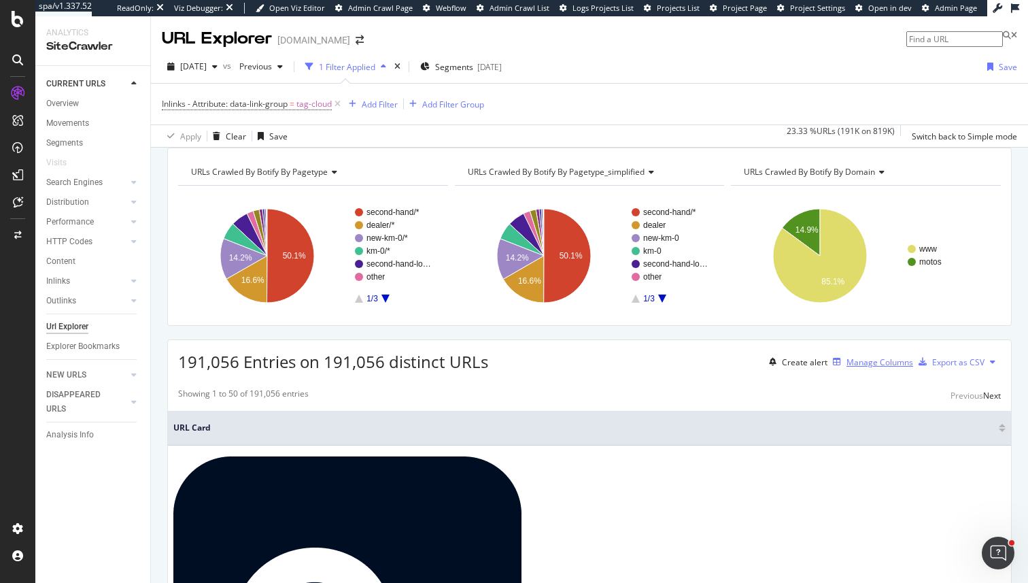
click at [882, 368] on div "Manage Columns" at bounding box center [879, 362] width 67 height 12
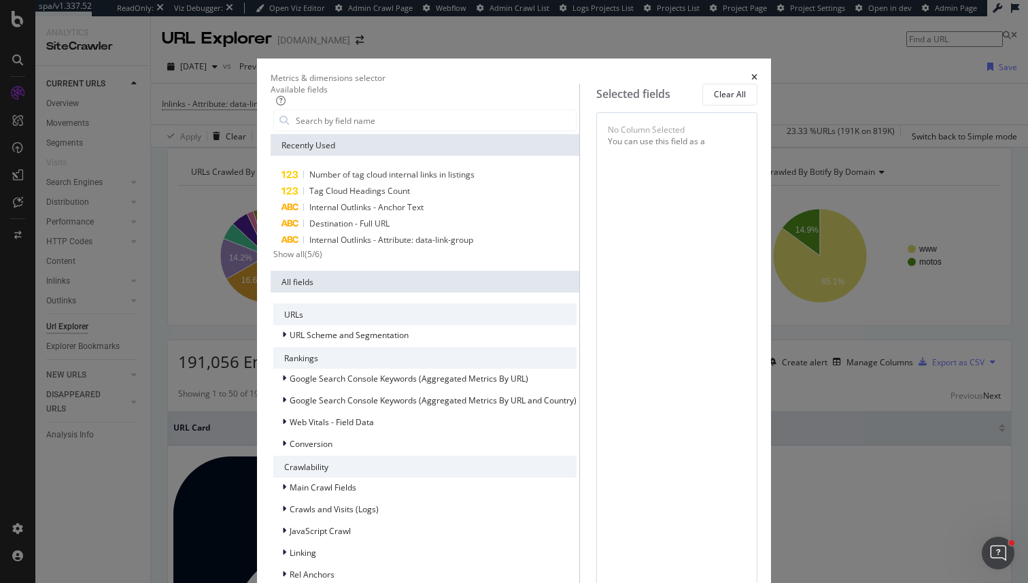
click at [757, 72] on div "Metrics & dimensions selector" at bounding box center [514, 78] width 487 height 12
click at [757, 73] on icon "times" at bounding box center [754, 77] width 6 height 8
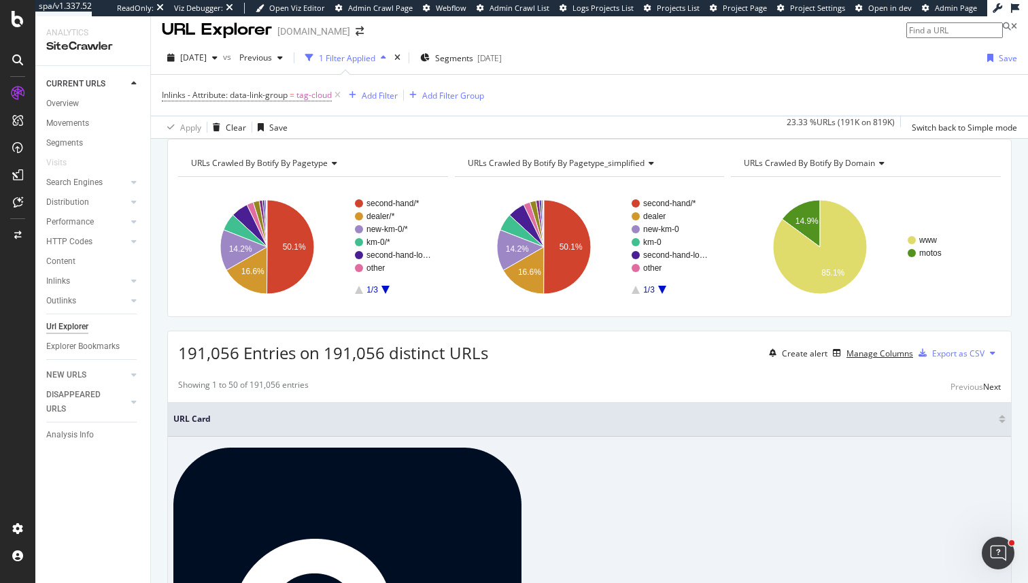
scroll to position [0, 0]
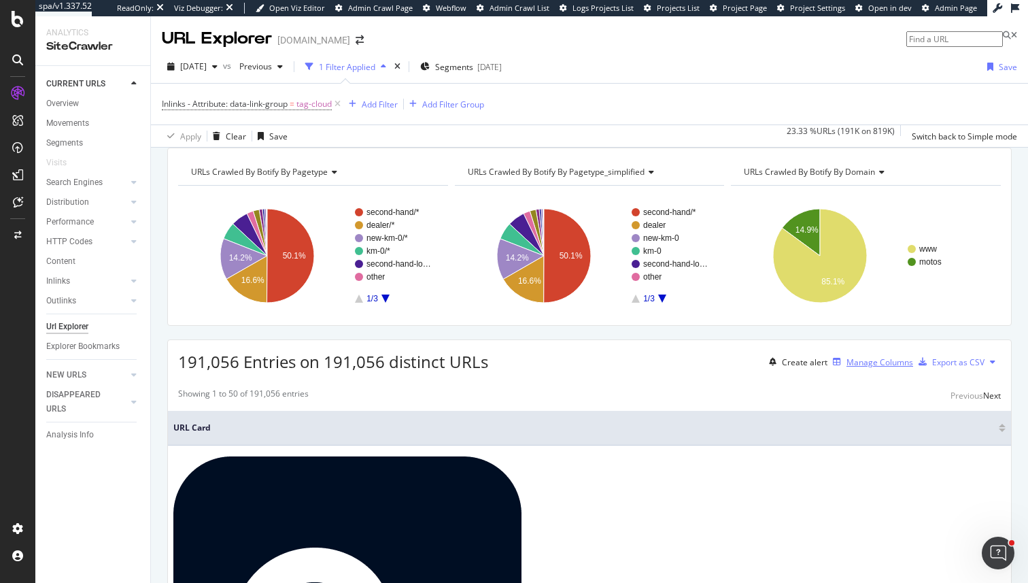
click at [846, 368] on div "Manage Columns" at bounding box center [879, 362] width 67 height 12
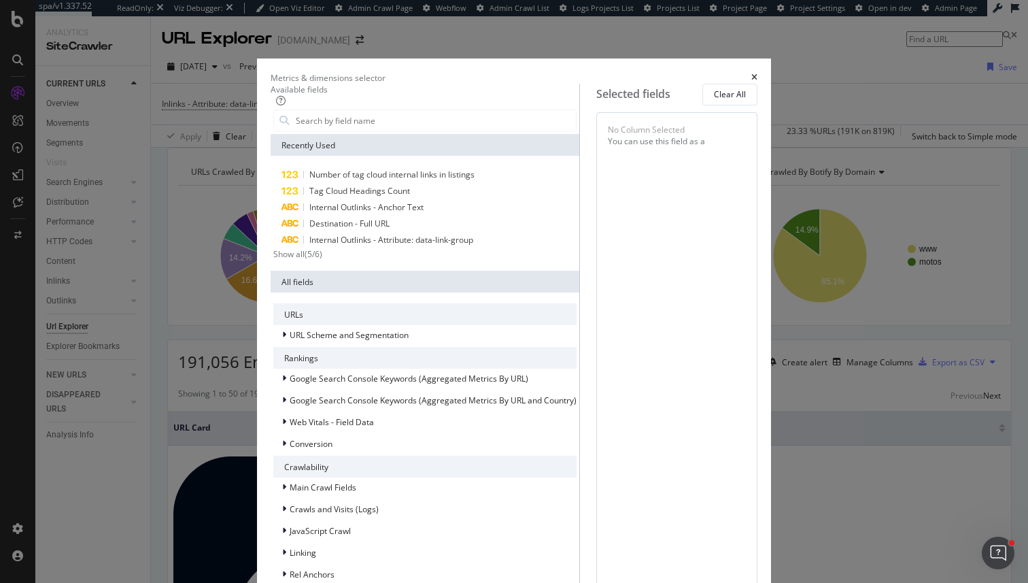
click at [179, 266] on div "Metrics & dimensions selector Available fields Recently Used Number of tag clou…" at bounding box center [514, 291] width 1028 height 583
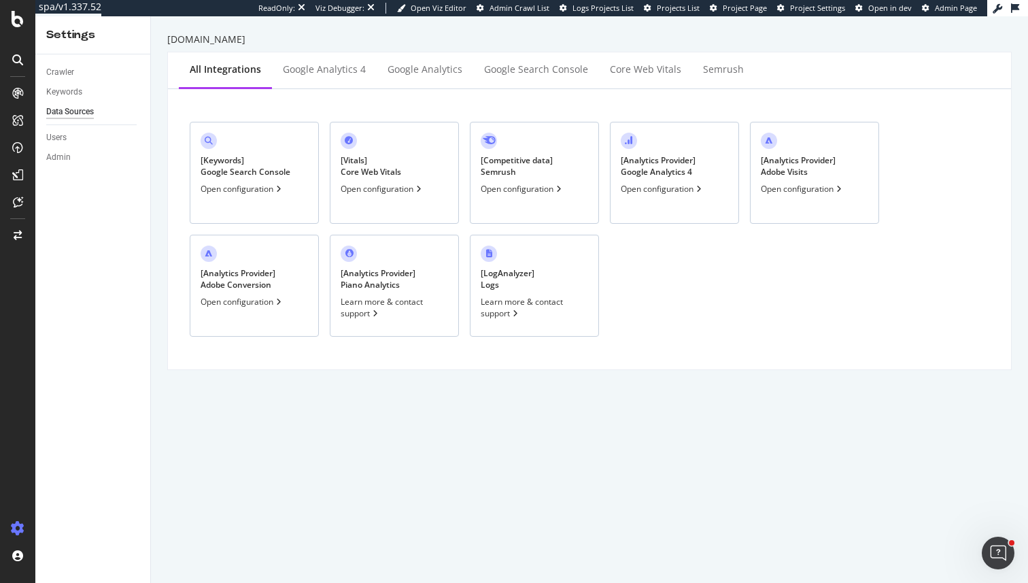
click at [787, 189] on div "Open configuration" at bounding box center [803, 189] width 84 height 12
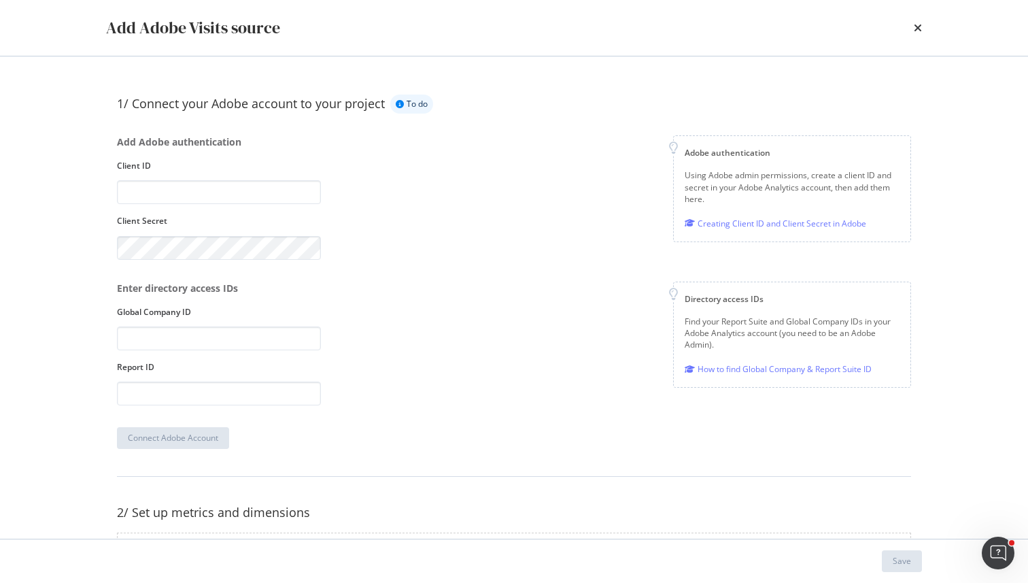
scroll to position [37, 0]
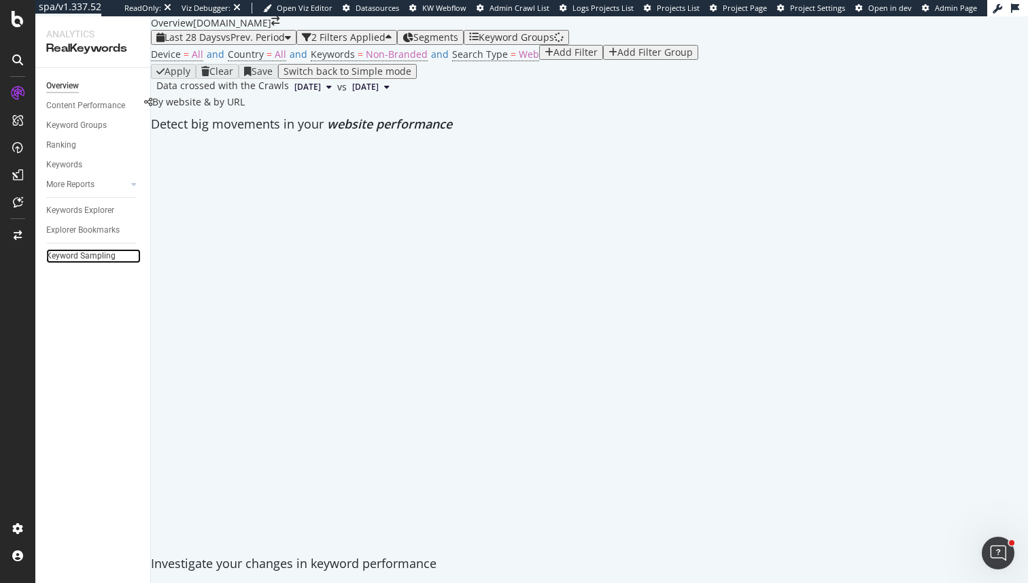
click at [114, 250] on link "Keyword Sampling" at bounding box center [93, 256] width 94 height 14
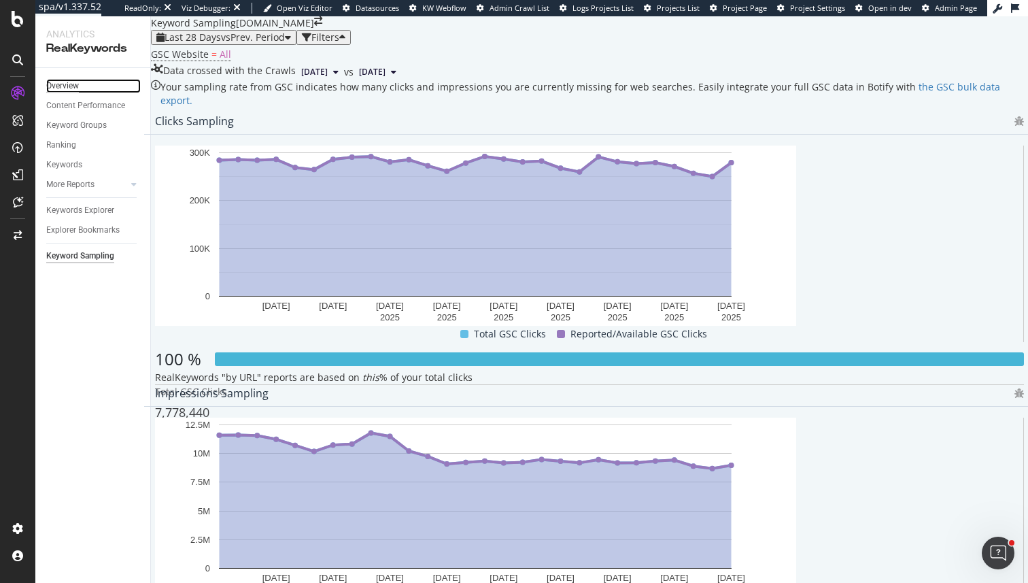
click at [74, 85] on div "Overview" at bounding box center [62, 86] width 33 height 14
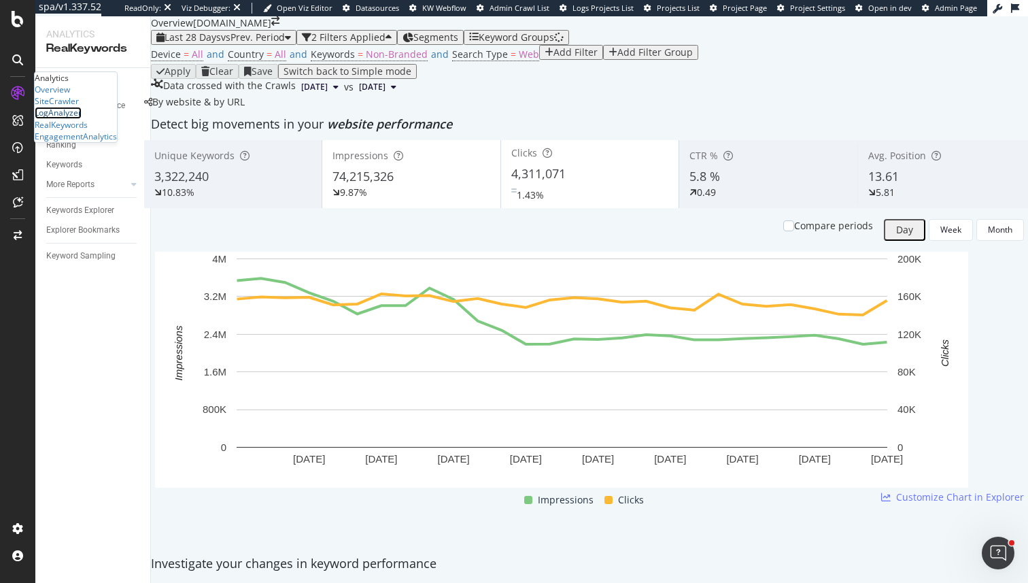
click at [79, 118] on div "LogAnalyzer" at bounding box center [58, 113] width 47 height 12
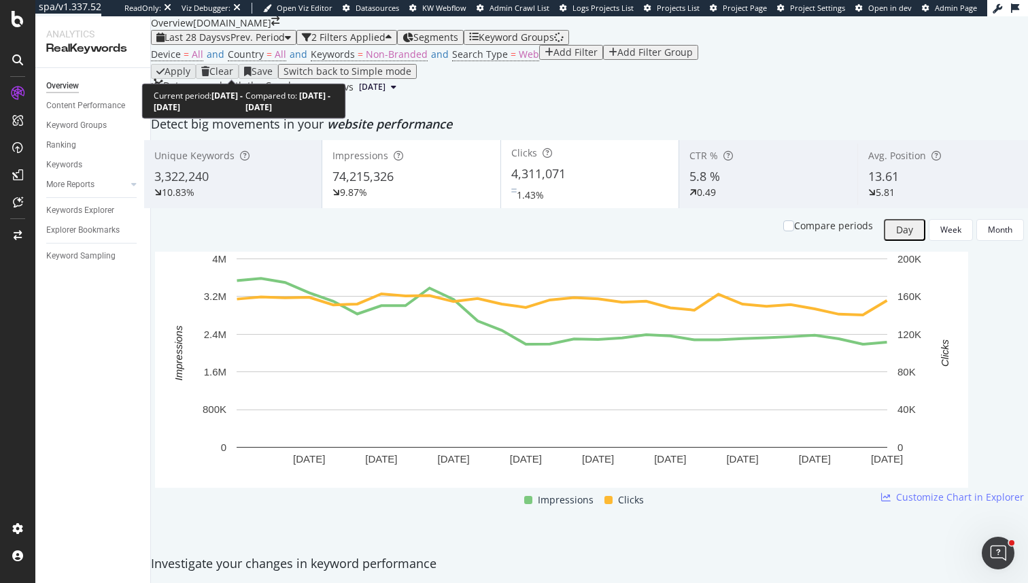
click at [229, 44] on span "vs Prev. Period" at bounding box center [253, 37] width 64 height 13
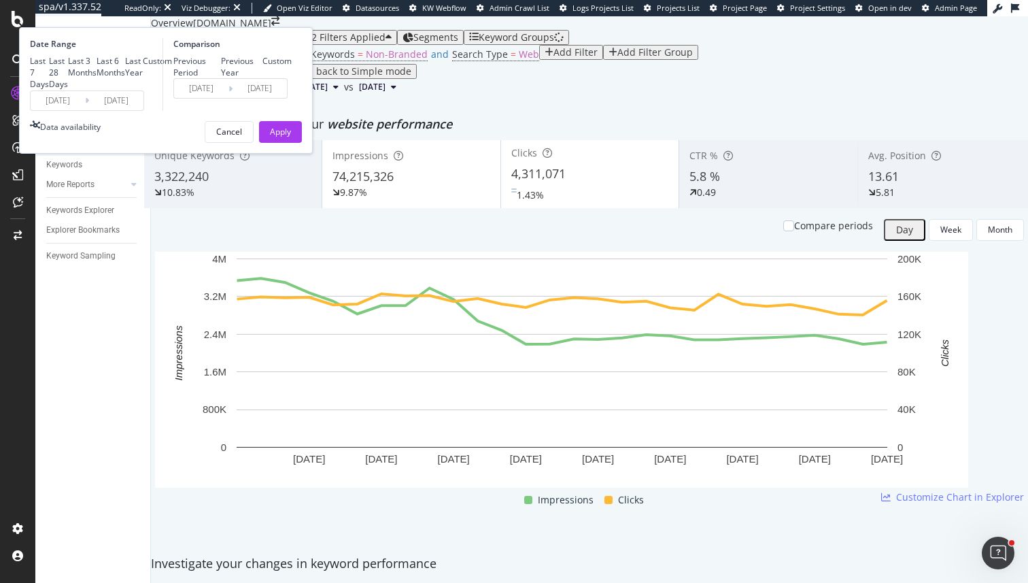
click at [172, 90] on div "Last 7 Days Last 28 Days Last 3 Months Last 6 Months Last Year Custom" at bounding box center [101, 72] width 142 height 35
click at [125, 78] on div "Last 6 Months" at bounding box center [111, 66] width 29 height 23
type input "2025/03/29"
type input "2024/09/25"
type input "2025/03/28"
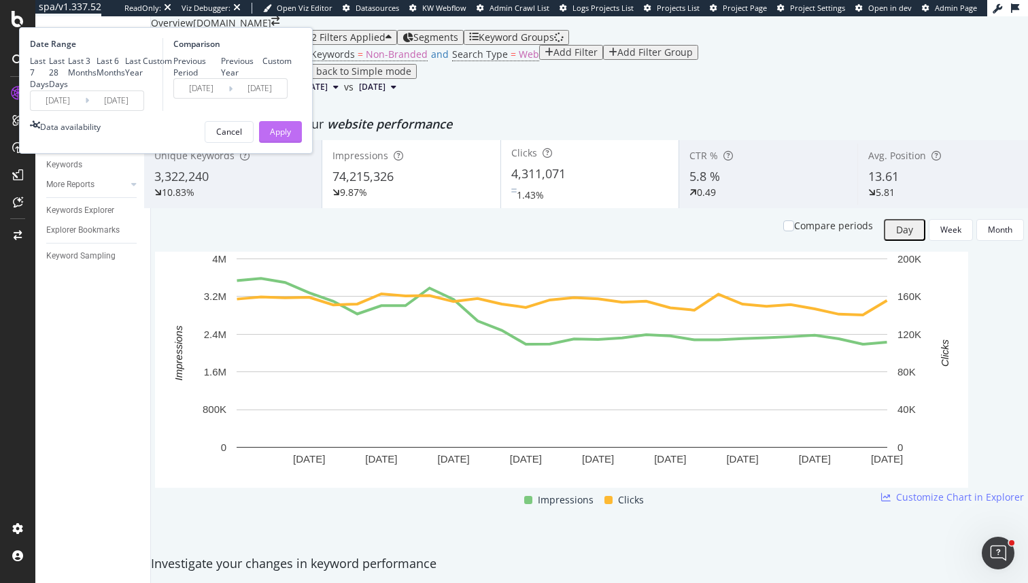
click at [291, 137] on div "Apply" at bounding box center [280, 132] width 21 height 12
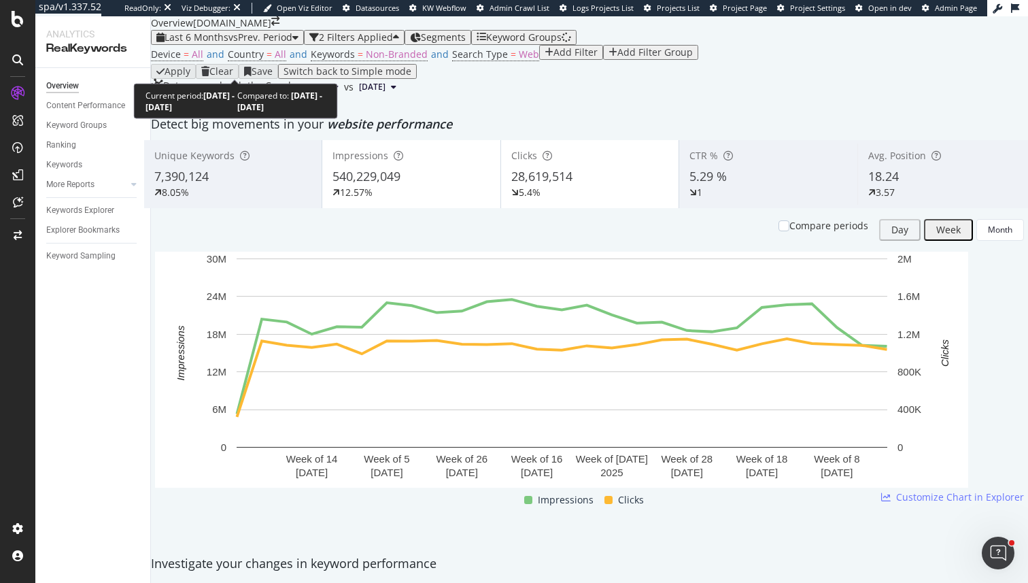
click at [290, 44] on span "vs Prev. Period" at bounding box center [260, 37] width 64 height 13
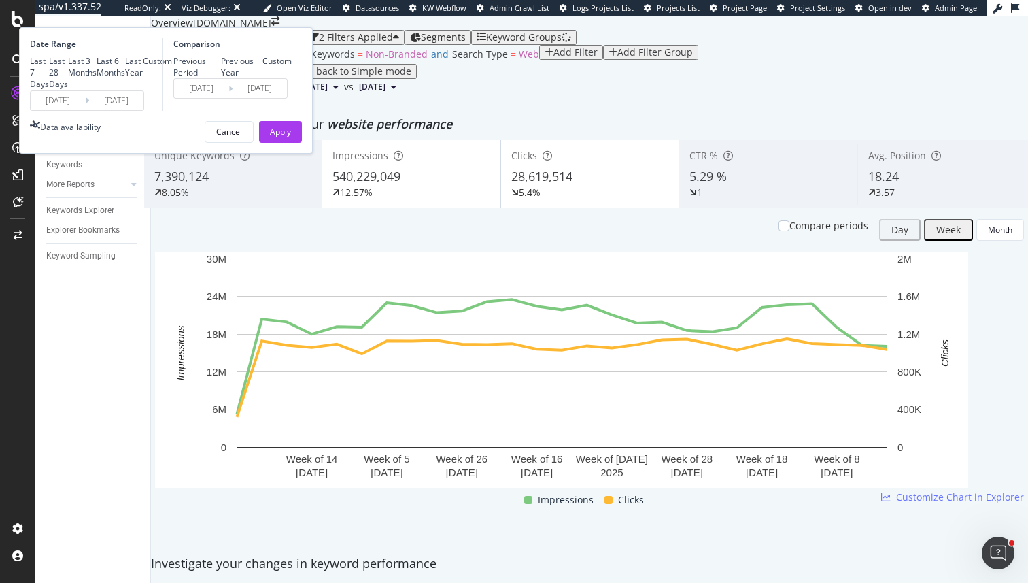
click at [143, 78] on div "Last Year" at bounding box center [134, 66] width 18 height 23
type input "2024/09/29"
type input "2023/09/30"
type input "2024/09/28"
click at [291, 137] on div "Apply" at bounding box center [280, 132] width 21 height 12
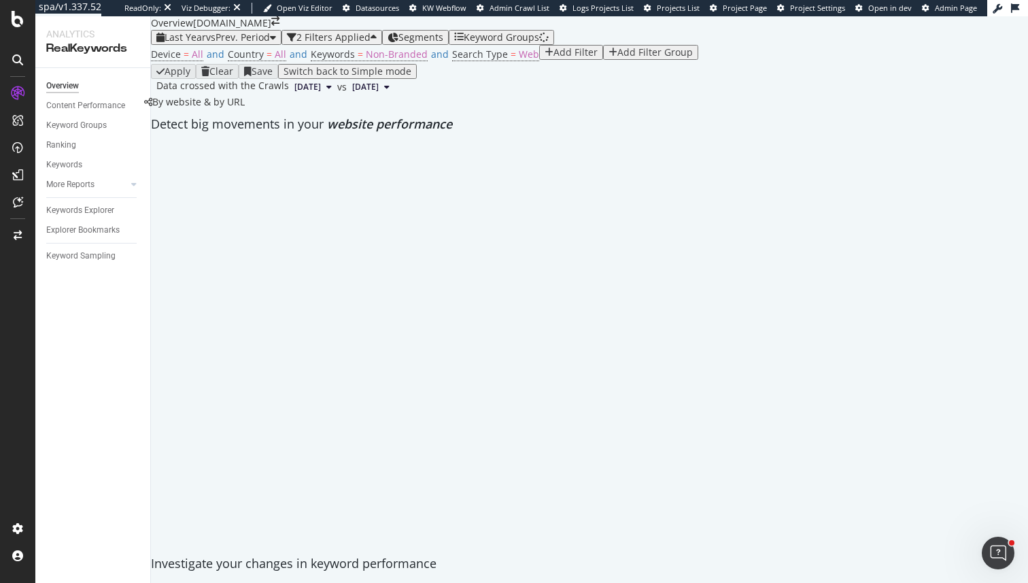
scroll to position [582, 0]
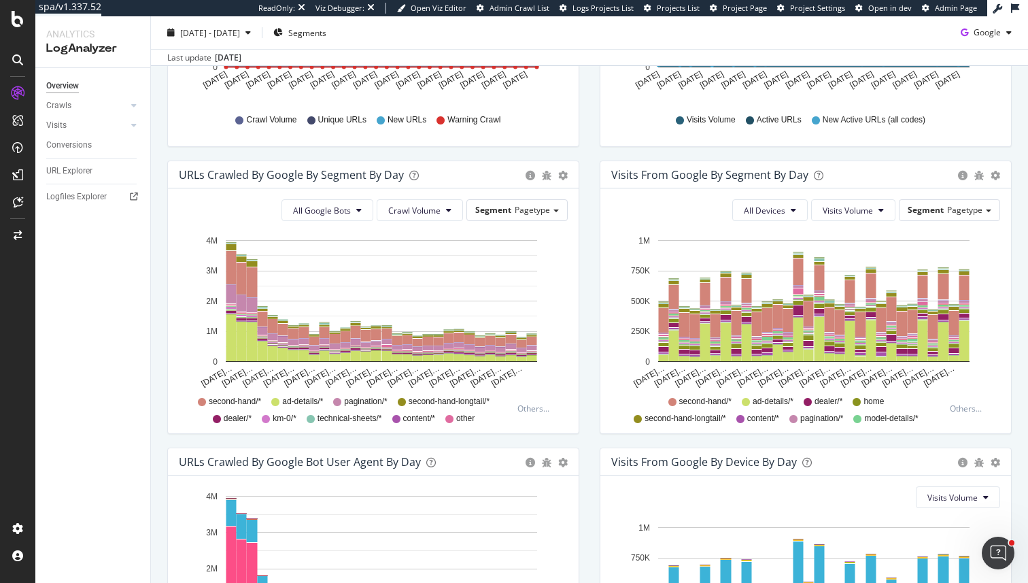
scroll to position [381, 0]
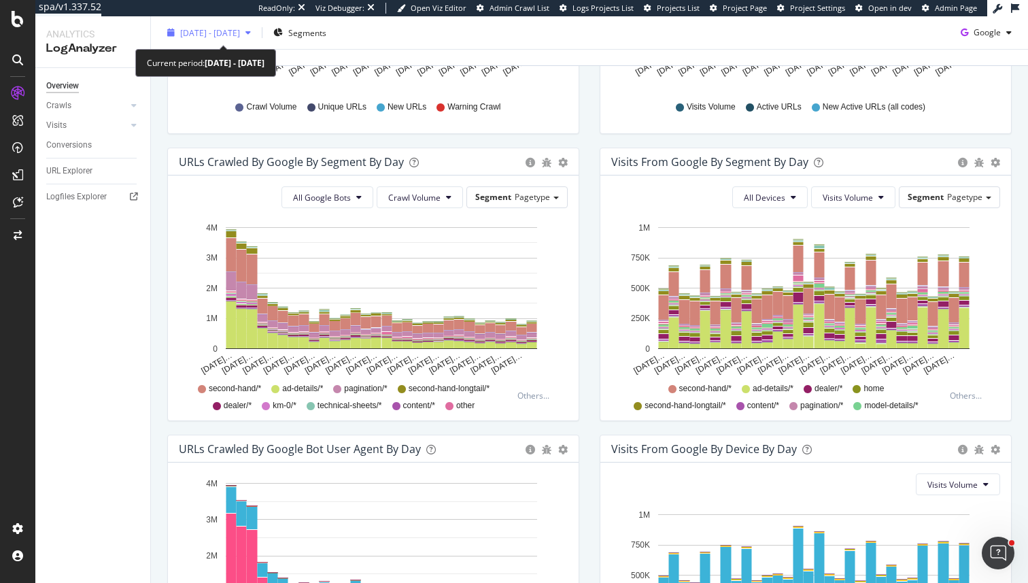
click at [240, 31] on span "[DATE] - [DATE]" at bounding box center [210, 33] width 60 height 12
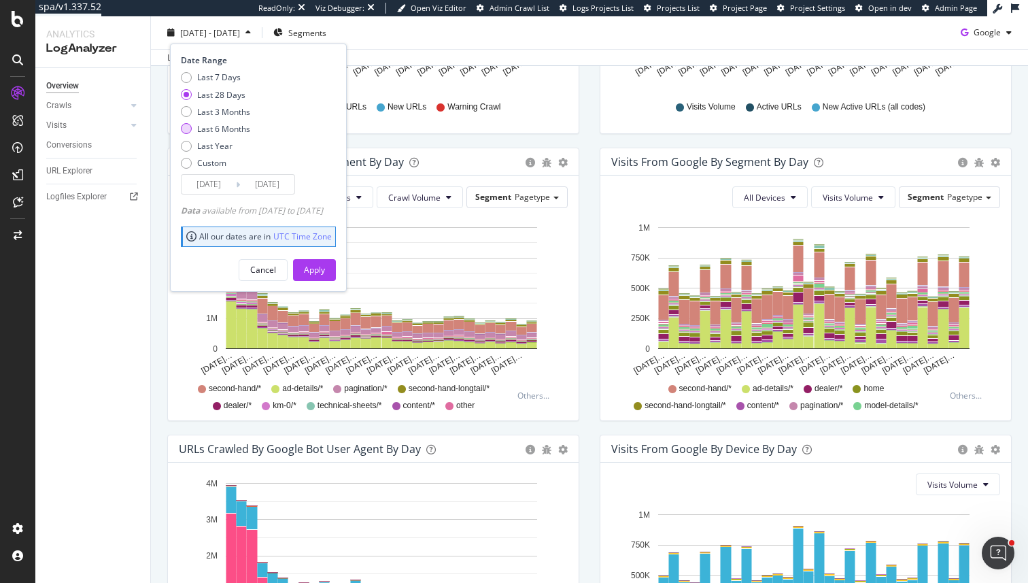
click at [220, 131] on div "Last 6 Months" at bounding box center [223, 129] width 53 height 12
type input "[DATE]"
click at [325, 265] on div "Apply" at bounding box center [314, 270] width 21 height 12
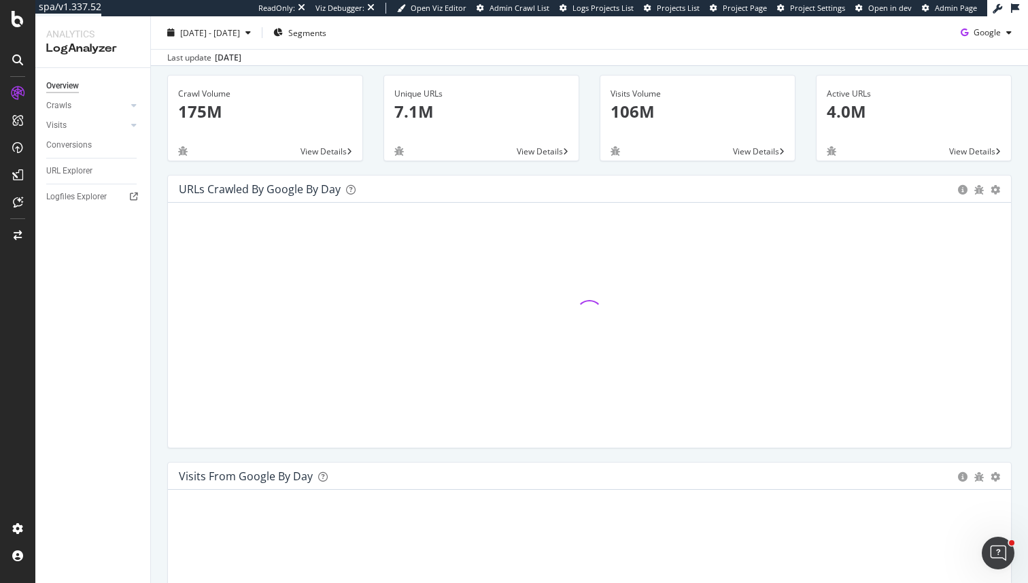
scroll to position [86, 0]
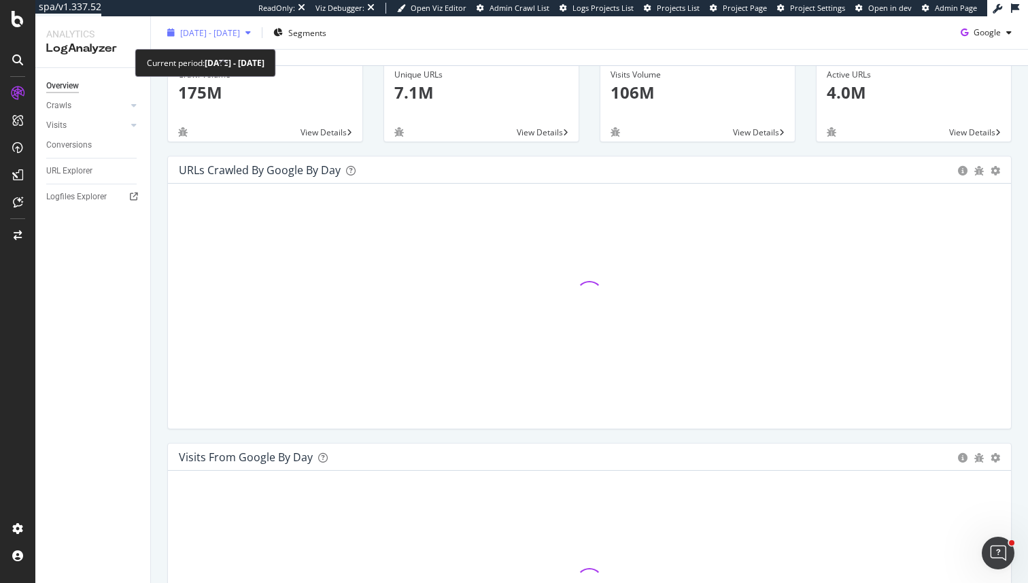
click at [240, 33] on span "[DATE] - [DATE]" at bounding box center [210, 33] width 60 height 12
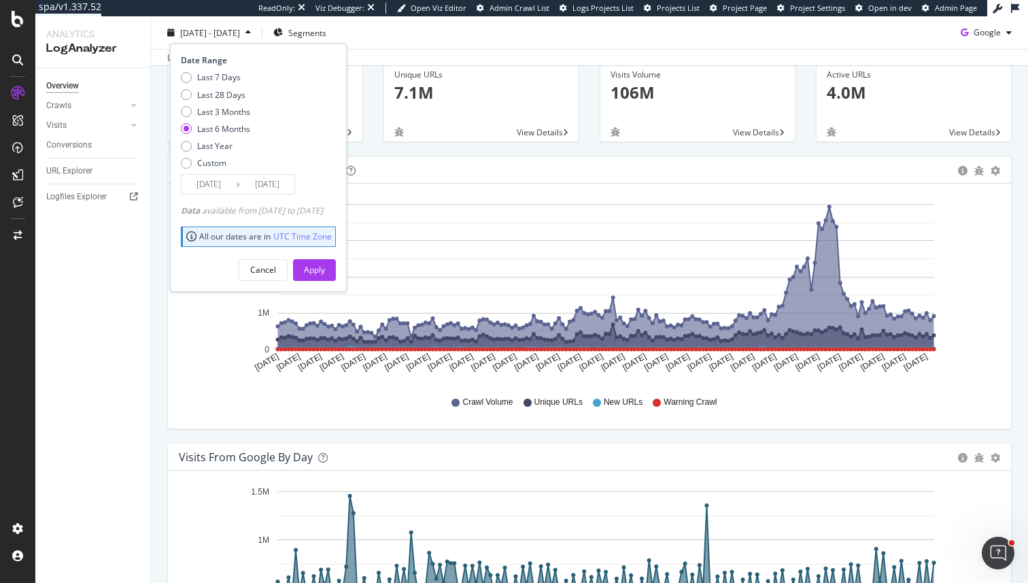
click at [159, 353] on div "URLs Crawled by Google by day Area Table Hold CMD (⌘) while clicking to filter …" at bounding box center [589, 299] width 865 height 287
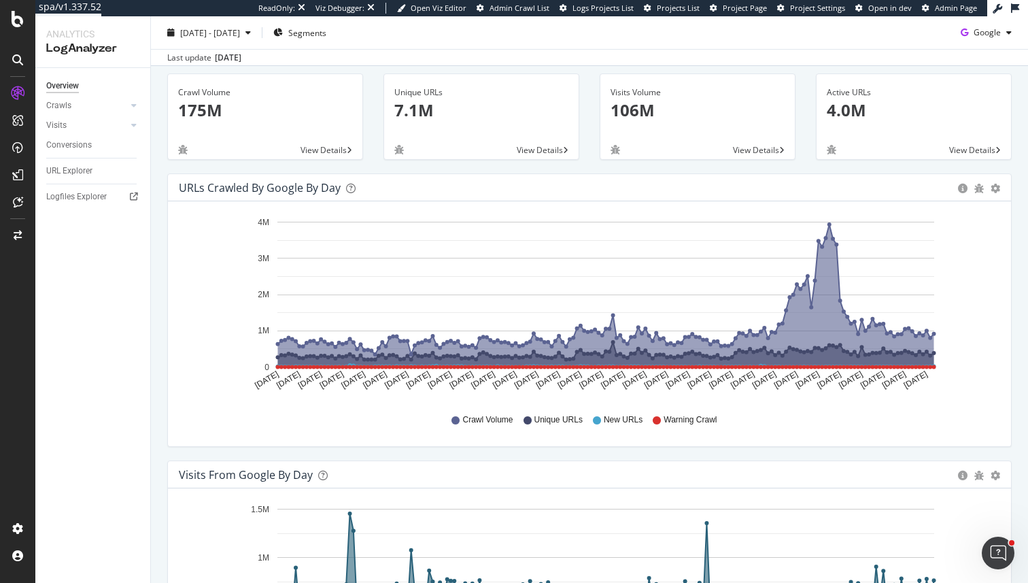
scroll to position [0, 0]
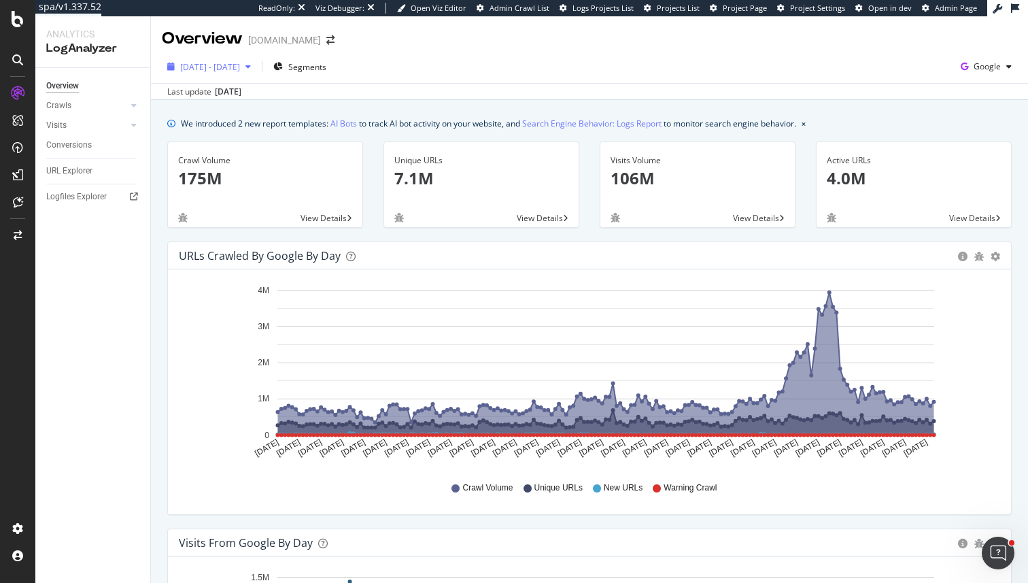
click at [240, 64] on span "2025 Apr. 2nd - Oct. 1st" at bounding box center [210, 67] width 60 height 12
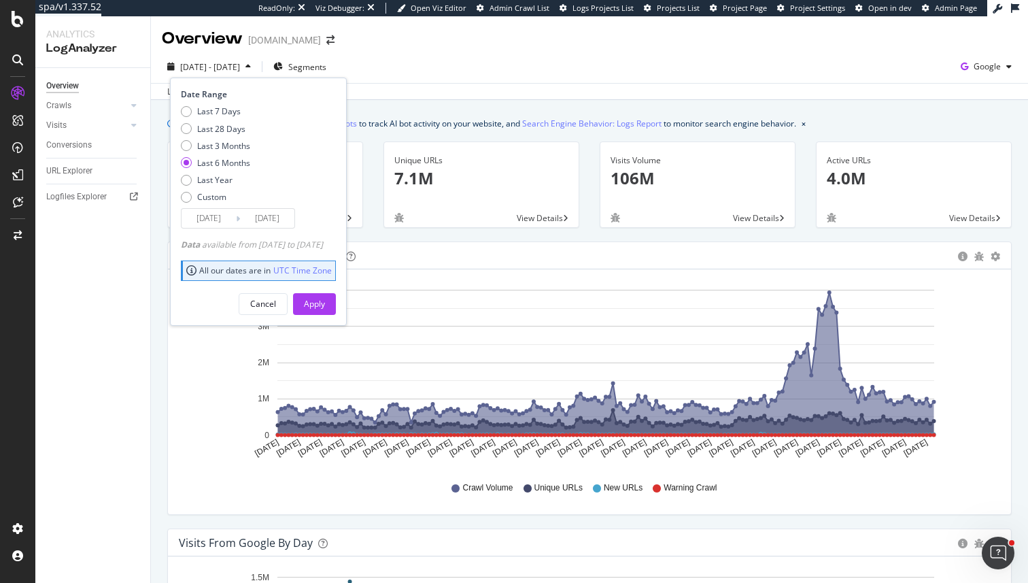
click at [208, 218] on input "2025/04/02" at bounding box center [208, 218] width 54 height 19
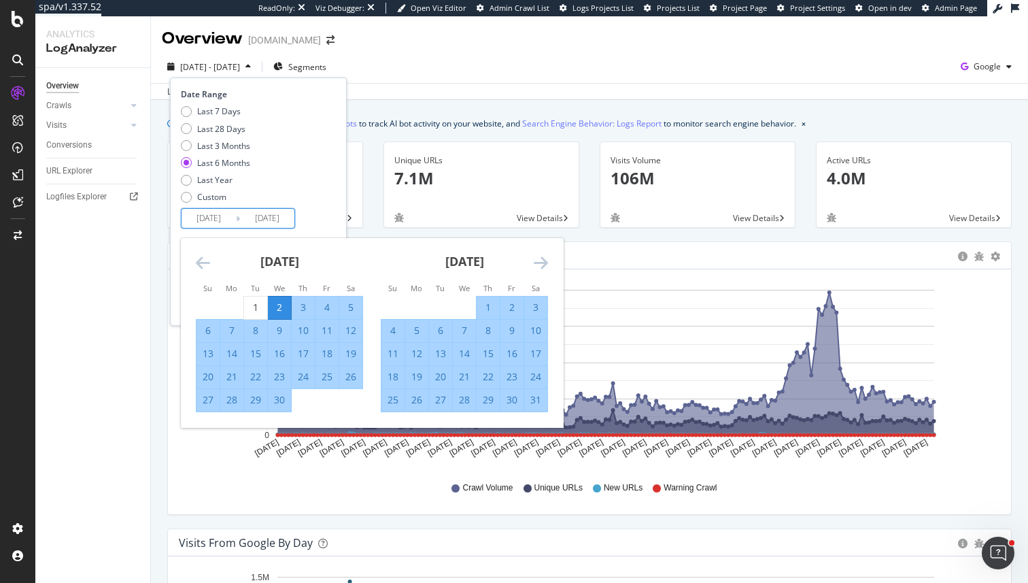
click at [209, 268] on icon "Move backward to switch to the previous month." at bounding box center [203, 262] width 14 height 16
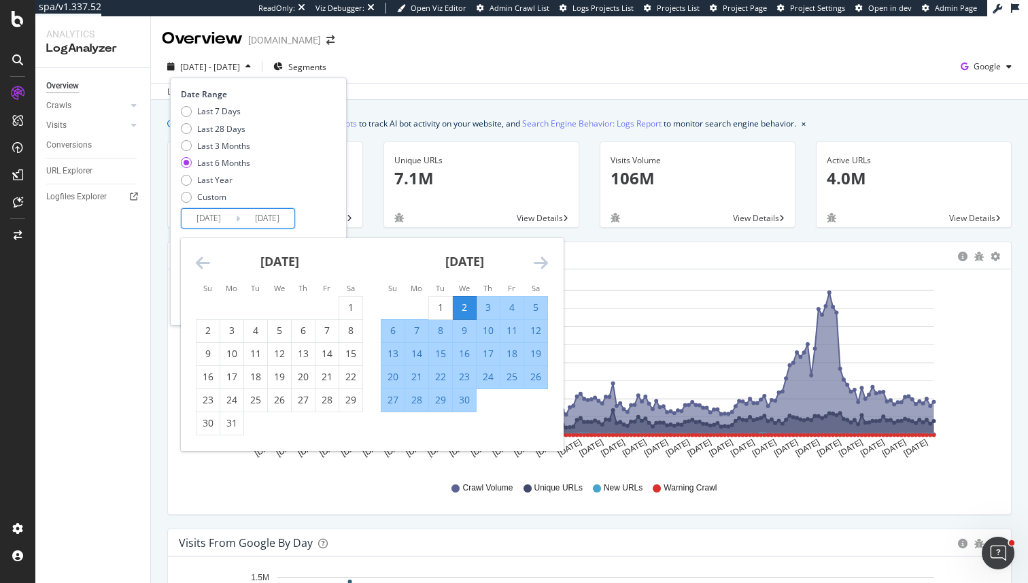
click at [367, 305] on div "March 2025 1 2 3 4 5 6 7 8 9 10 11 12 13 14 15 16 17 18 19 20 21 22 23 24 25 26…" at bounding box center [279, 336] width 185 height 197
click at [360, 305] on div "1" at bounding box center [350, 307] width 23 height 14
type input "2025/03/01"
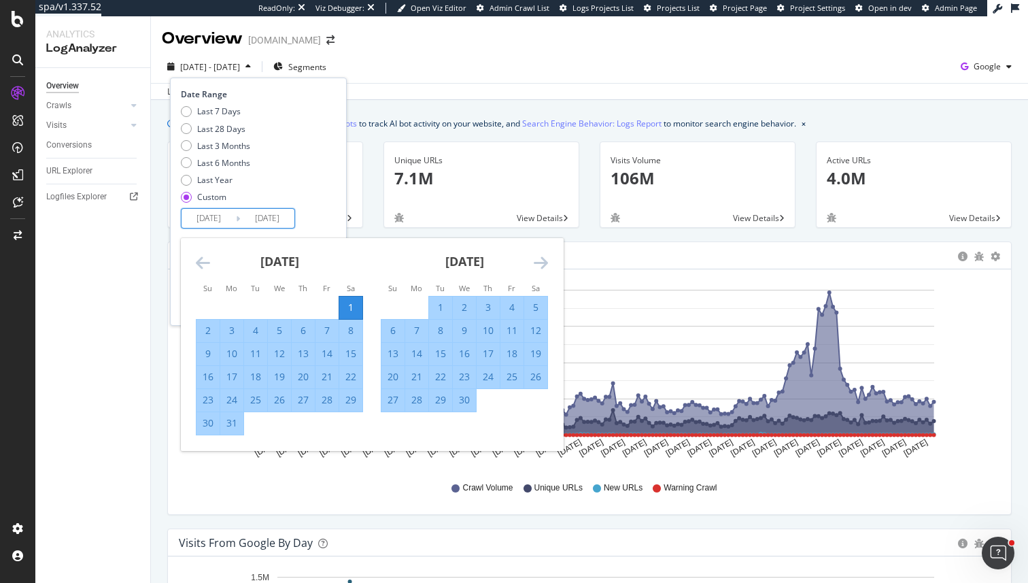
click at [545, 256] on icon "Move forward to switch to the next month." at bounding box center [541, 262] width 14 height 16
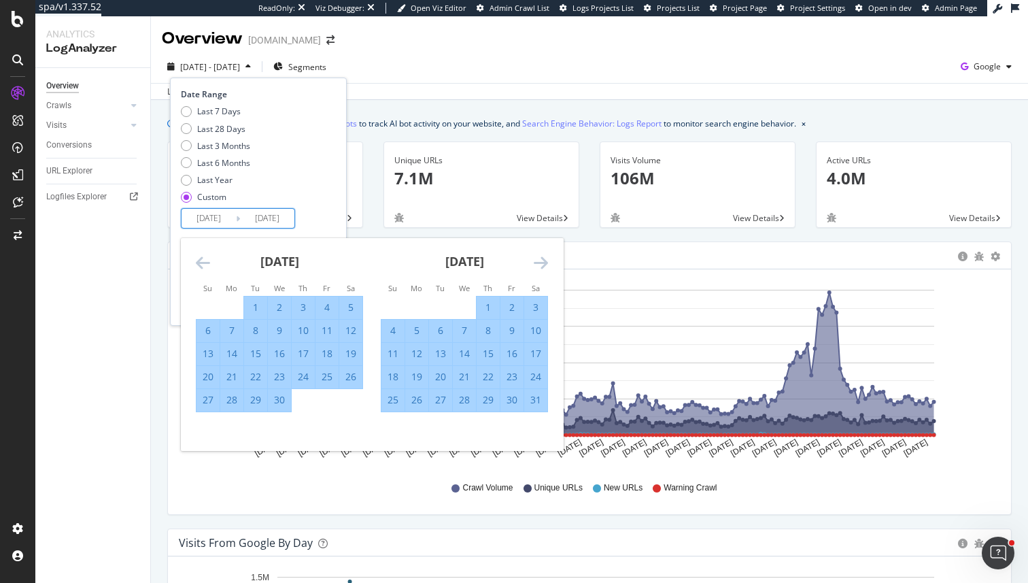
click at [536, 399] on div "31" at bounding box center [535, 400] width 23 height 14
type input "2025/05/31"
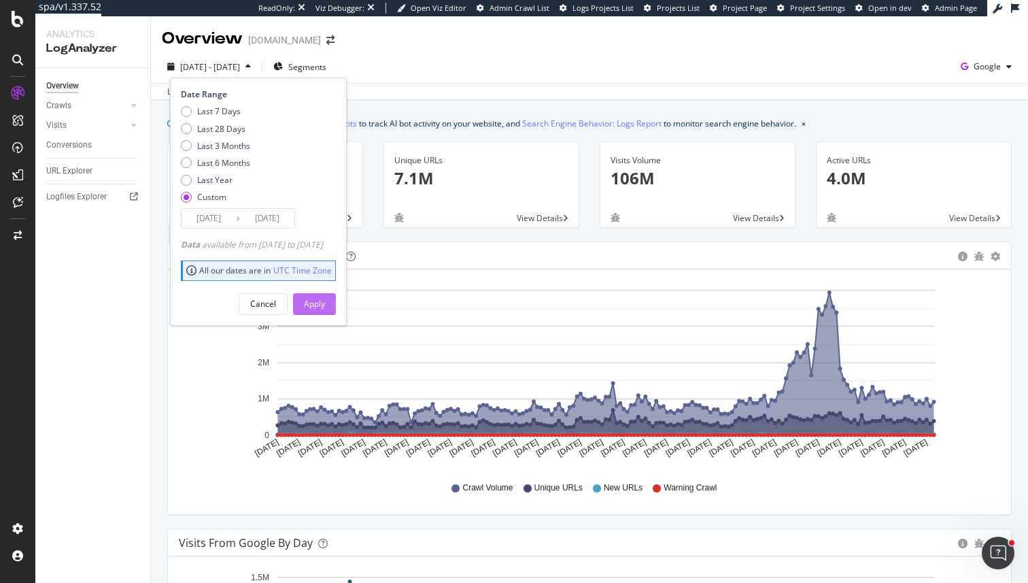
click at [325, 308] on div "Apply" at bounding box center [314, 304] width 21 height 12
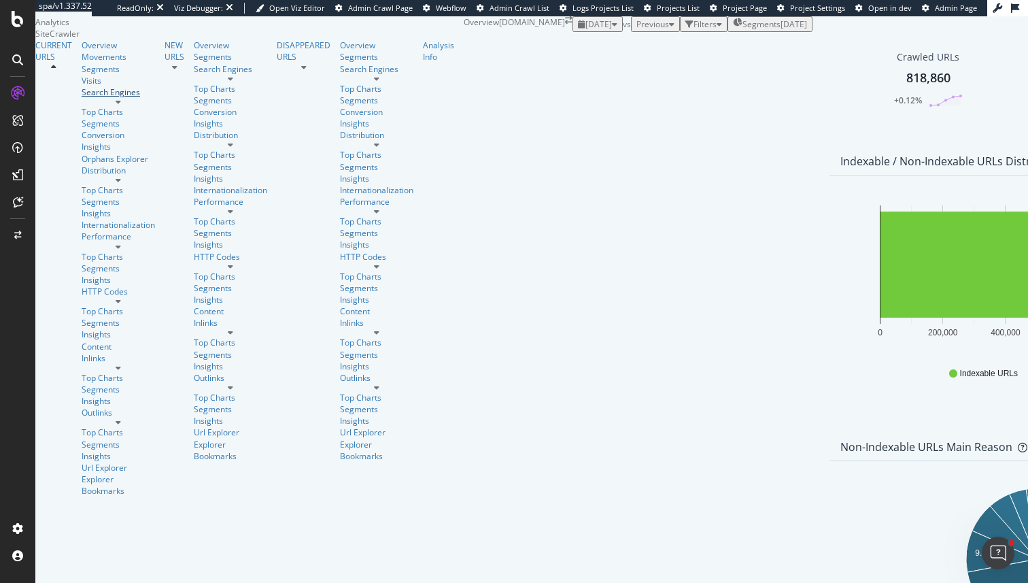
click at [82, 98] on div "Search Engines" at bounding box center [118, 92] width 73 height 12
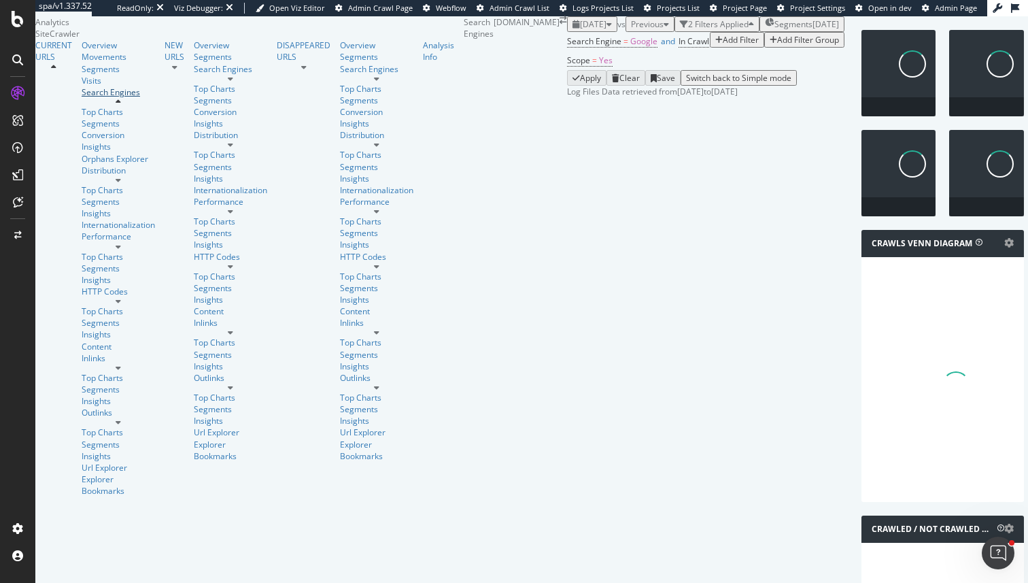
scroll to position [63, 0]
click at [572, 23] on div "[DATE]" at bounding box center [591, 24] width 39 height 12
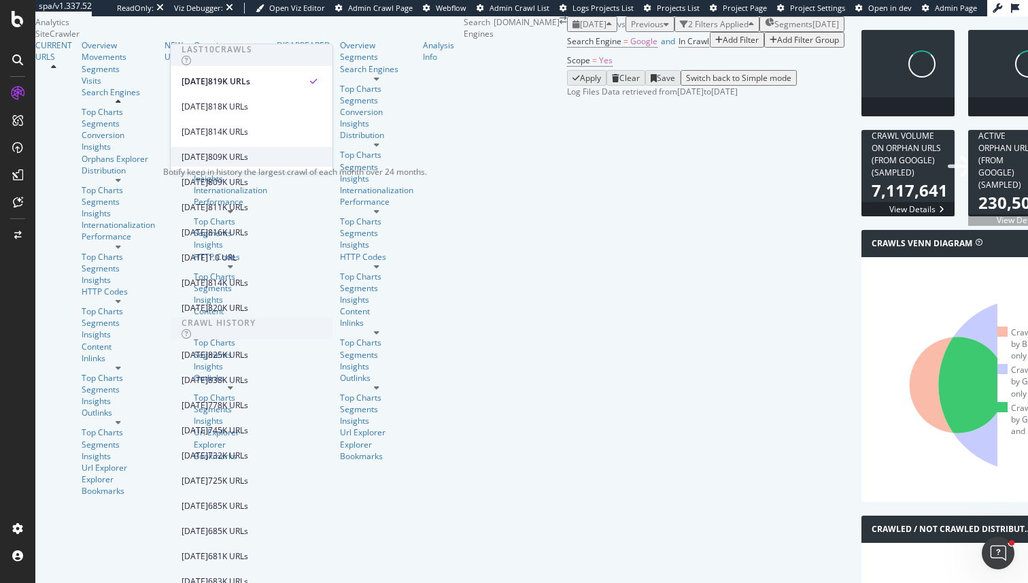
scroll to position [156, 0]
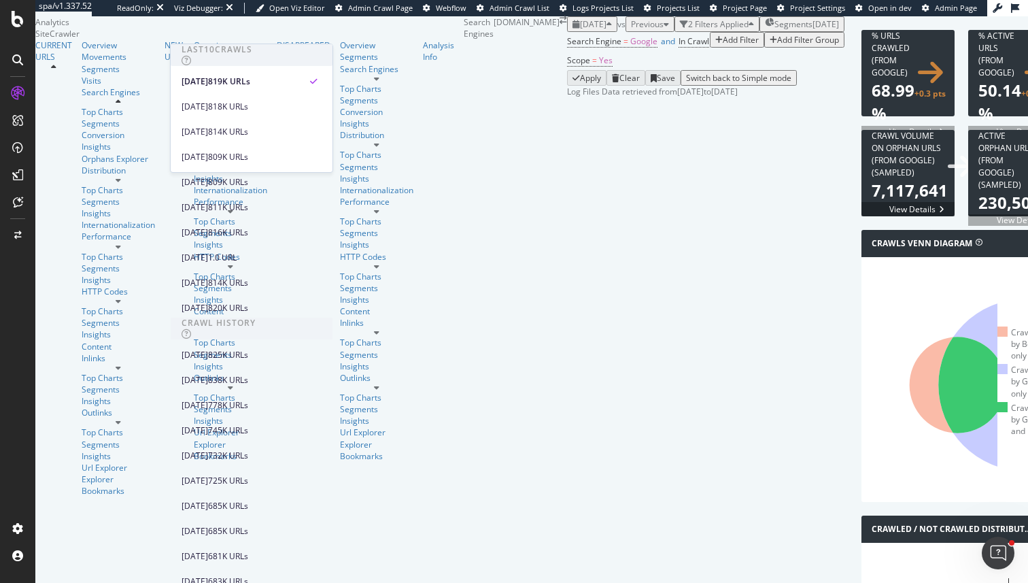
click at [854, 130] on div "% URLs Crawled (from google) × Close Chart search-engines-google-main-metric-cr…" at bounding box center [907, 80] width 107 height 100
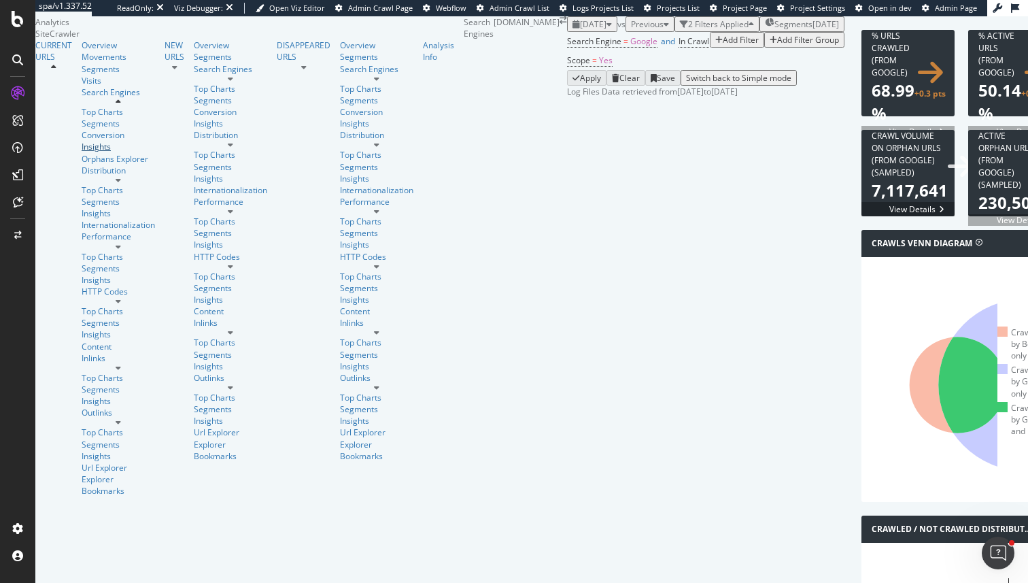
click at [82, 152] on div "Insights" at bounding box center [118, 147] width 73 height 12
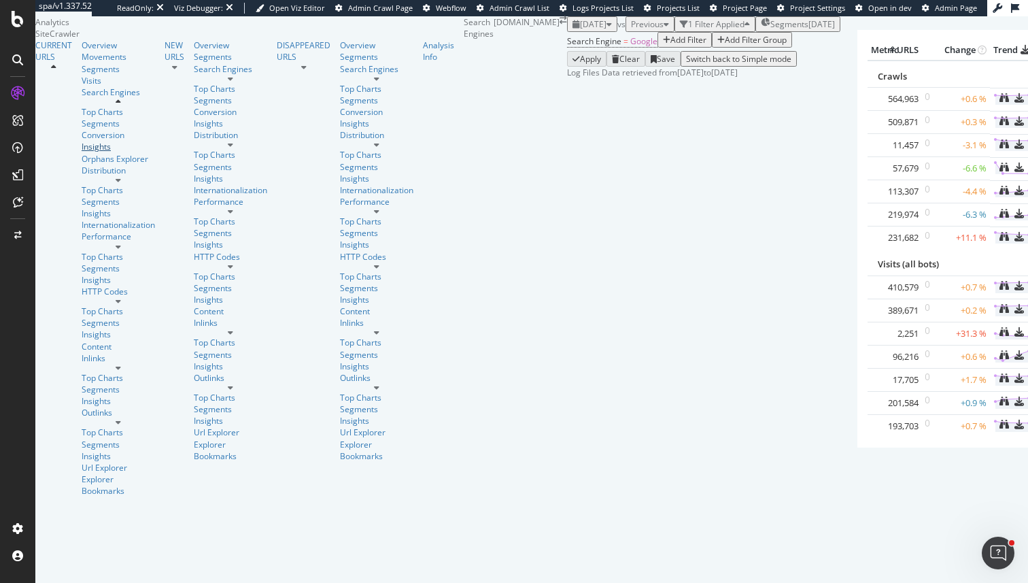
scroll to position [109, 0]
